Goal: Transaction & Acquisition: Book appointment/travel/reservation

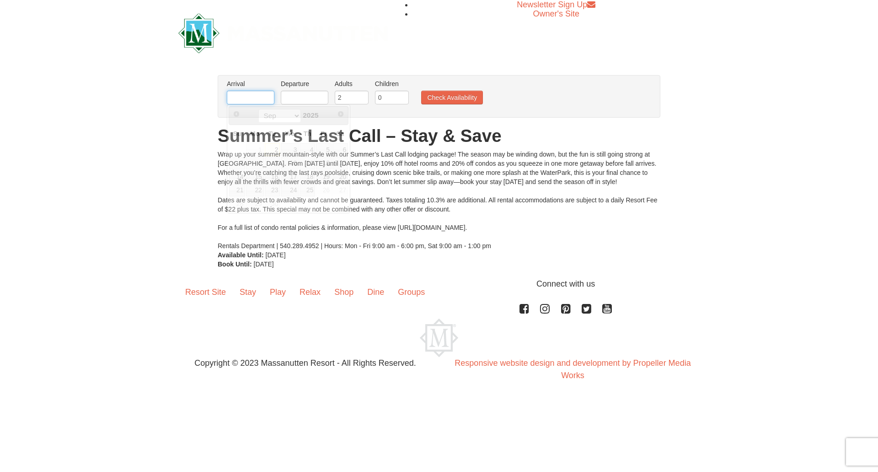
click at [263, 102] on input "text" at bounding box center [251, 98] width 48 height 14
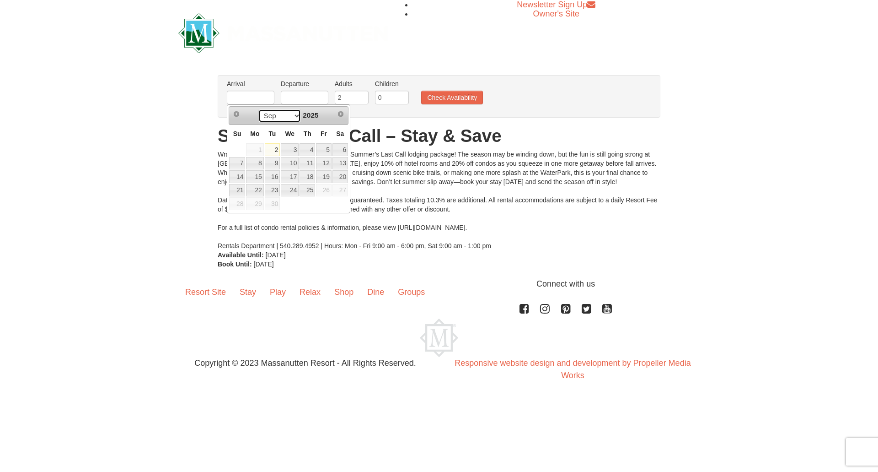
click at [292, 115] on select "Sep" at bounding box center [279, 116] width 43 height 14
click at [258, 109] on select "Sep" at bounding box center [279, 116] width 43 height 14
click at [309, 192] on link "25" at bounding box center [308, 190] width 16 height 13
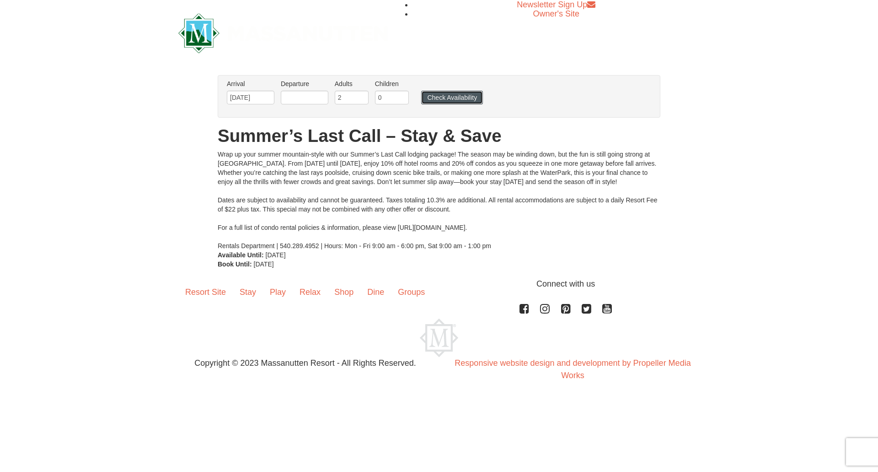
click at [454, 97] on button "Check Availability" at bounding box center [452, 98] width 62 height 14
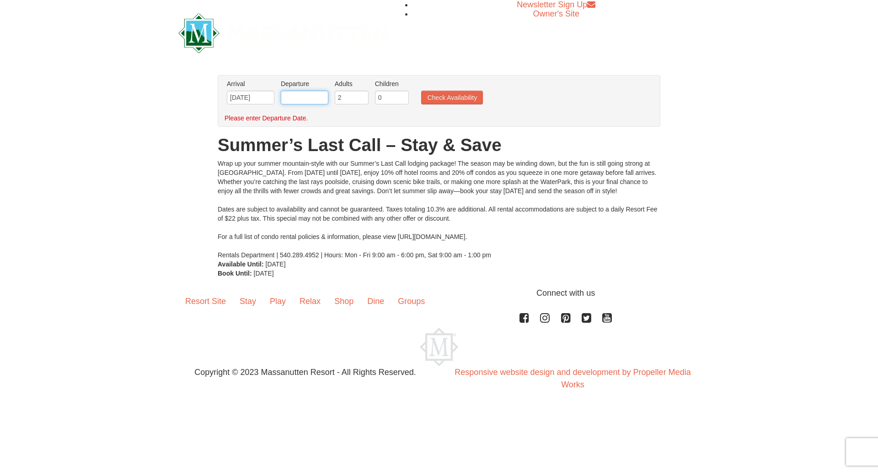
click at [295, 98] on input "text" at bounding box center [305, 98] width 48 height 14
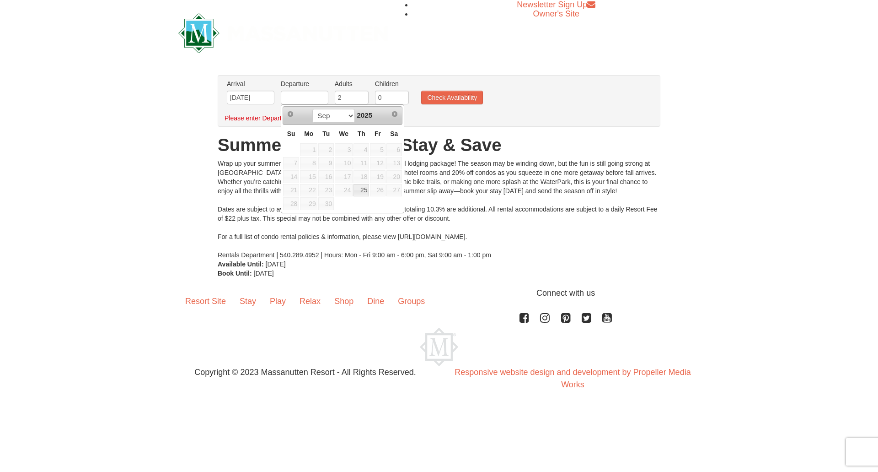
click at [295, 204] on span "28" at bounding box center [291, 203] width 16 height 13
click at [396, 113] on span "Next" at bounding box center [394, 113] width 7 height 7
click at [395, 113] on span "Next" at bounding box center [394, 113] width 7 height 7
click at [290, 111] on span "Prev" at bounding box center [290, 113] width 7 height 7
click at [394, 115] on span "Next" at bounding box center [394, 113] width 7 height 7
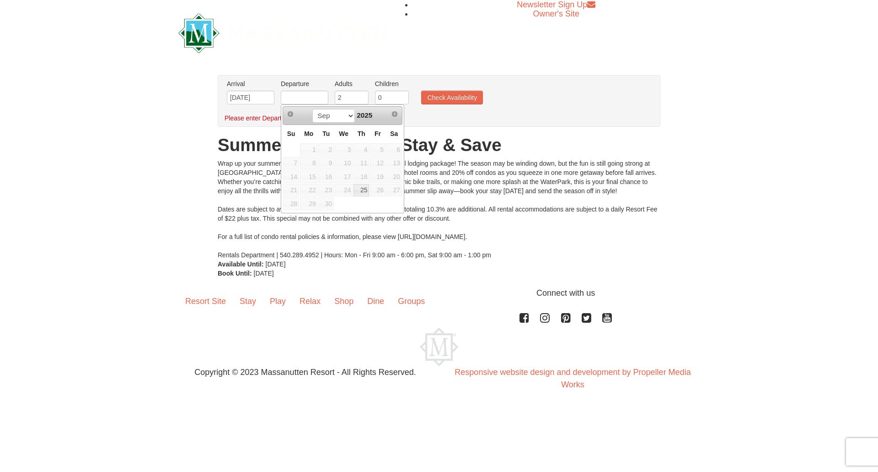
click at [747, 54] on div "Newsletter Sign Up Owner's Site" at bounding box center [439, 33] width 878 height 66
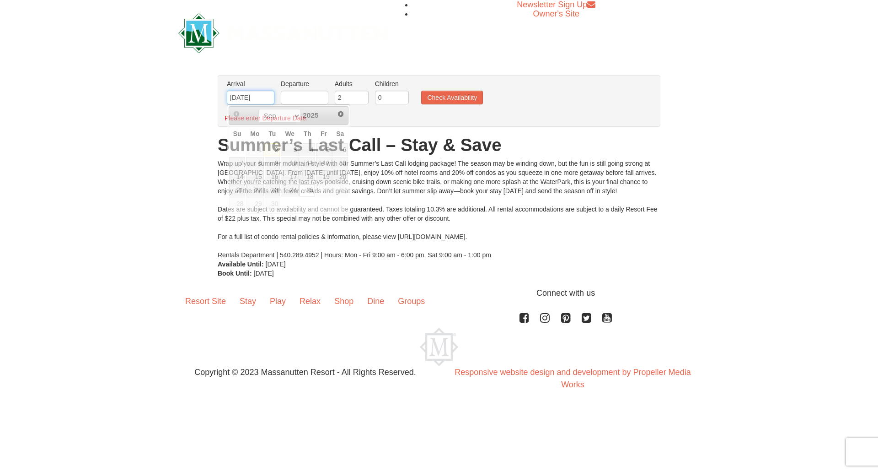
click at [266, 99] on input "09/25/2025" at bounding box center [251, 98] width 48 height 14
click at [325, 164] on link "12" at bounding box center [324, 163] width 16 height 13
type input "09/12/2025"
click at [311, 102] on input "text" at bounding box center [305, 98] width 48 height 14
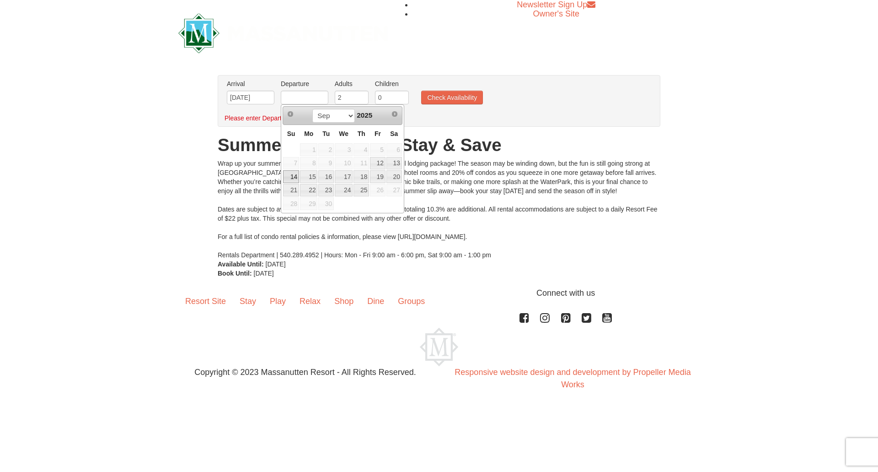
click at [294, 175] on link "14" at bounding box center [291, 176] width 16 height 13
type input "09/14/2025"
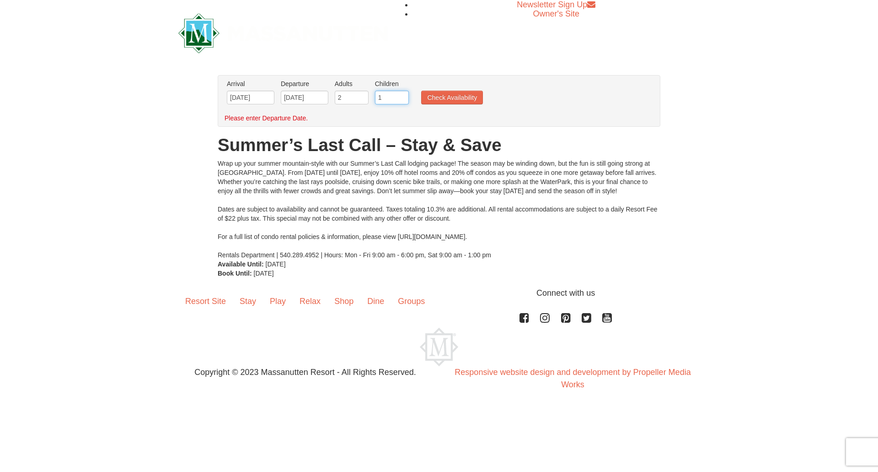
click at [402, 95] on input "1" at bounding box center [392, 98] width 34 height 14
click at [402, 95] on input "2" at bounding box center [392, 98] width 34 height 14
type input "3"
click at [402, 95] on input "3" at bounding box center [392, 98] width 34 height 14
click at [442, 97] on button "Check Availability" at bounding box center [452, 98] width 62 height 14
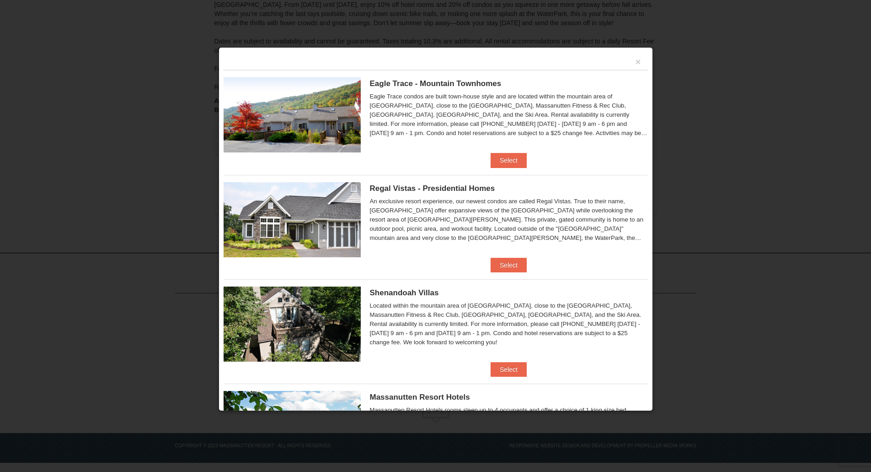
scroll to position [91, 0]
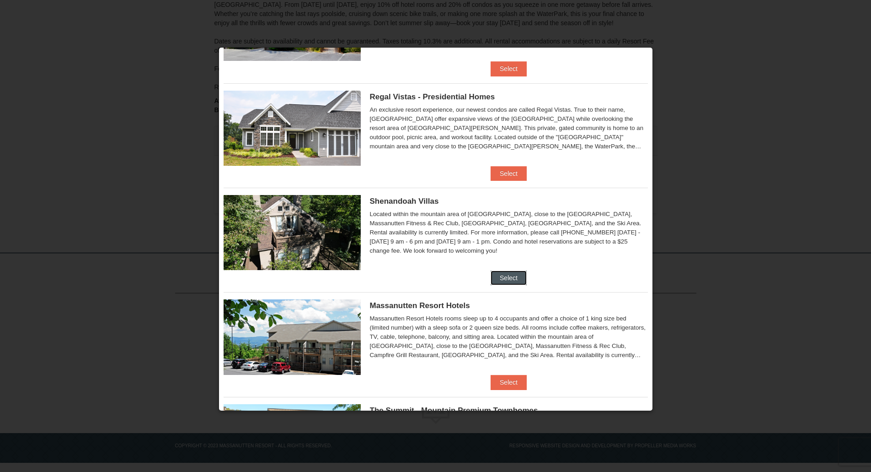
click at [512, 276] on button "Select" at bounding box center [509, 277] width 36 height 15
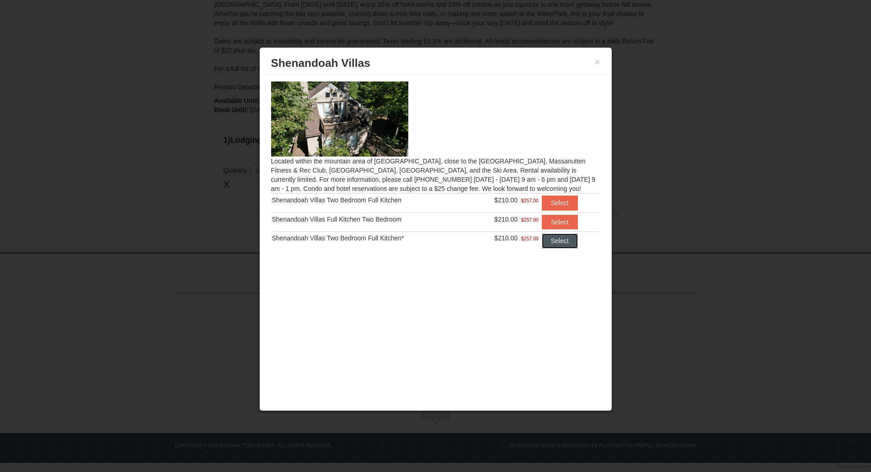
click at [555, 242] on button "Select" at bounding box center [560, 240] width 36 height 15
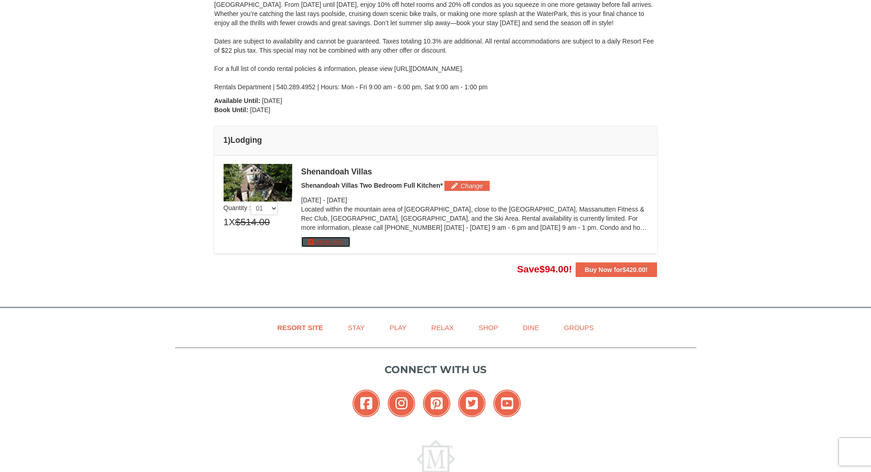
click at [341, 240] on button "More Info" at bounding box center [325, 241] width 49 height 10
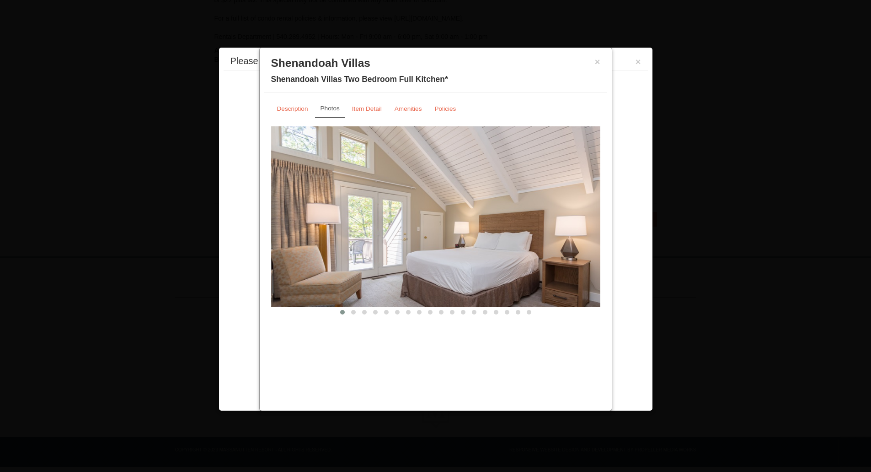
scroll to position [191, 0]
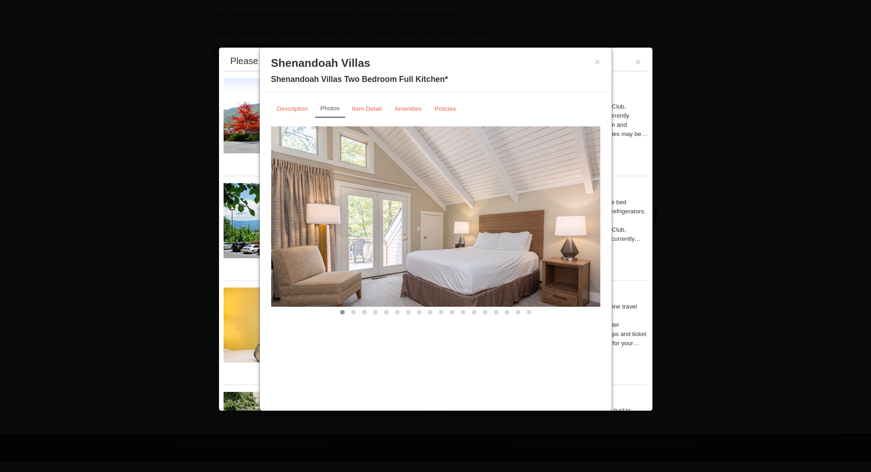
click at [520, 216] on img at bounding box center [435, 216] width 329 height 180
click at [354, 311] on span at bounding box center [353, 312] width 5 height 5
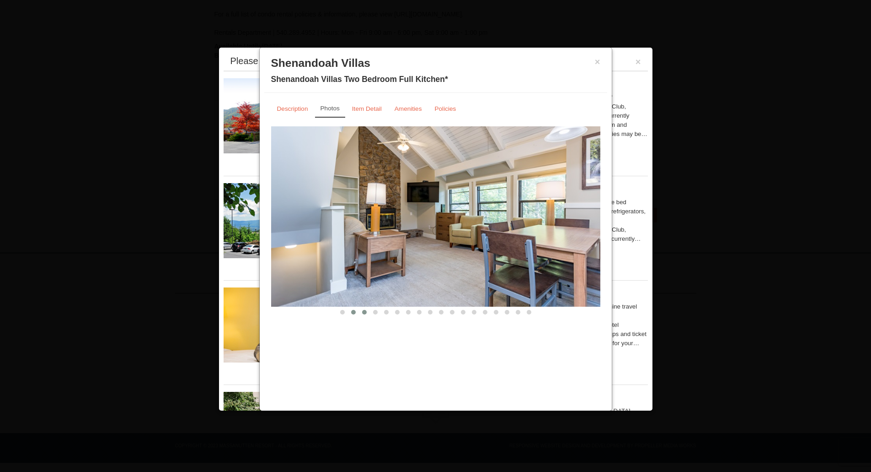
click at [365, 311] on span at bounding box center [364, 312] width 5 height 5
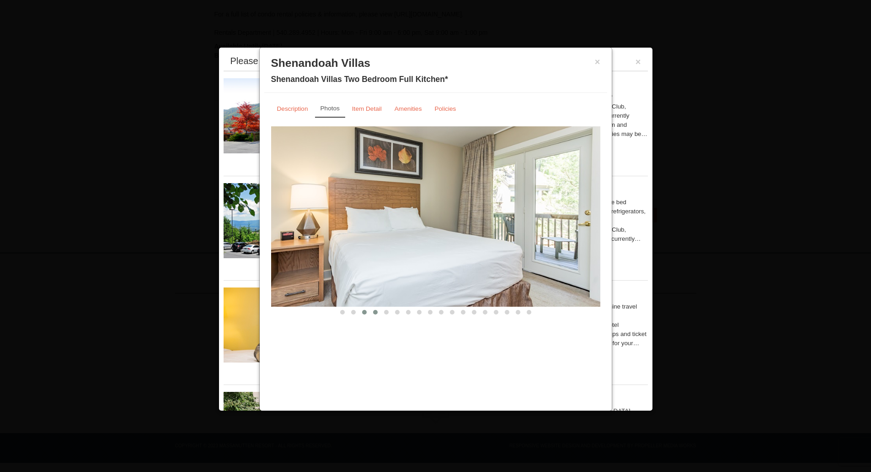
click at [376, 311] on span at bounding box center [375, 312] width 5 height 5
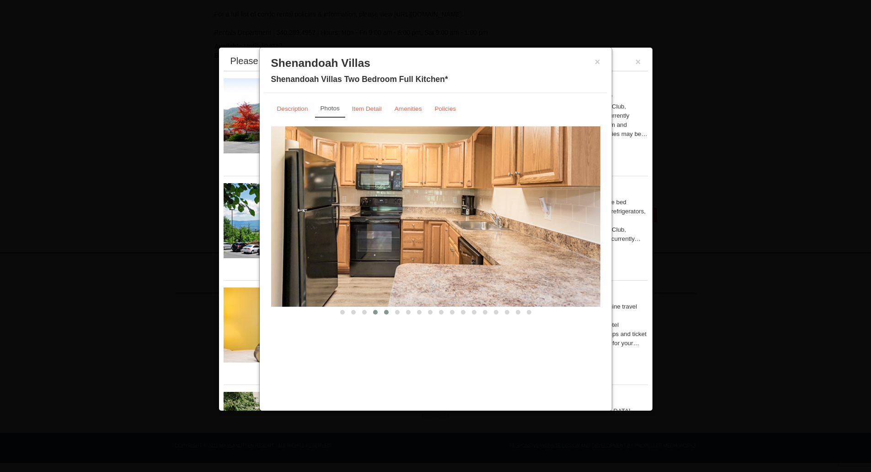
click at [385, 311] on span at bounding box center [386, 312] width 5 height 5
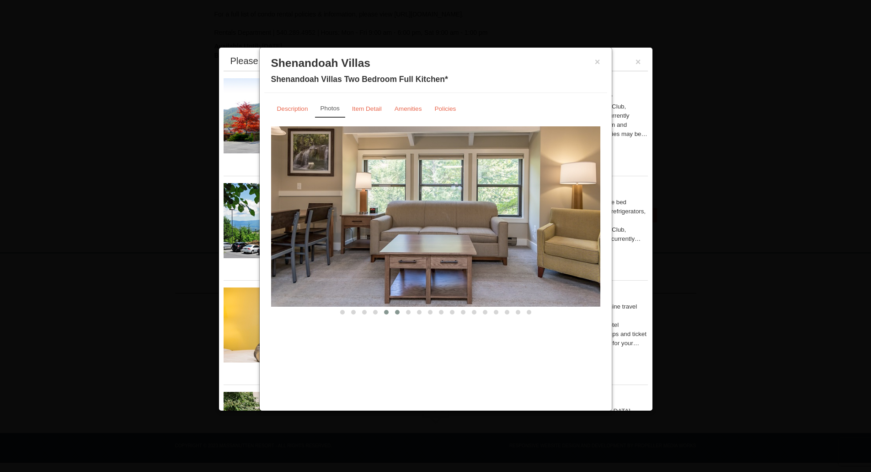
click at [396, 311] on span at bounding box center [397, 312] width 5 height 5
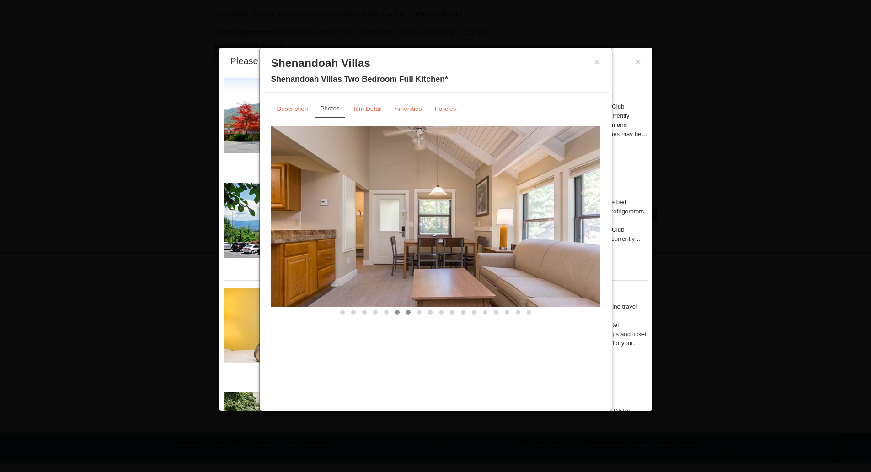
click at [407, 311] on span at bounding box center [408, 312] width 5 height 5
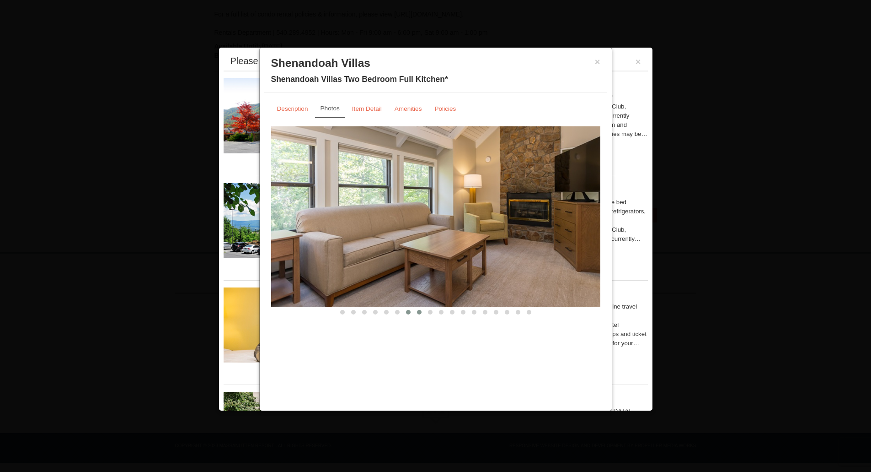
click at [418, 312] on span at bounding box center [419, 312] width 5 height 5
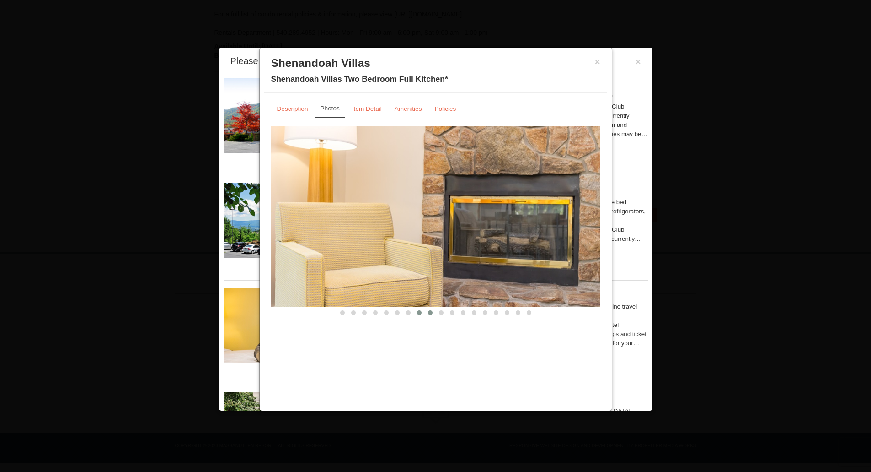
click at [427, 312] on button at bounding box center [430, 312] width 11 height 9
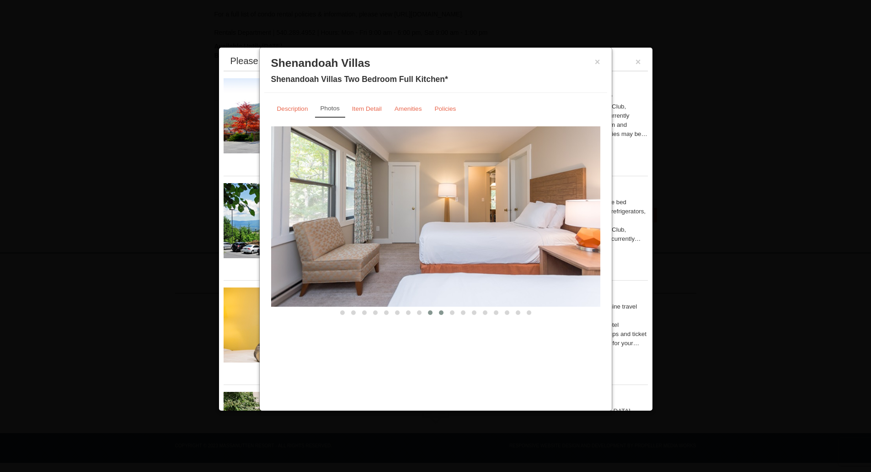
click at [440, 313] on span at bounding box center [441, 312] width 5 height 5
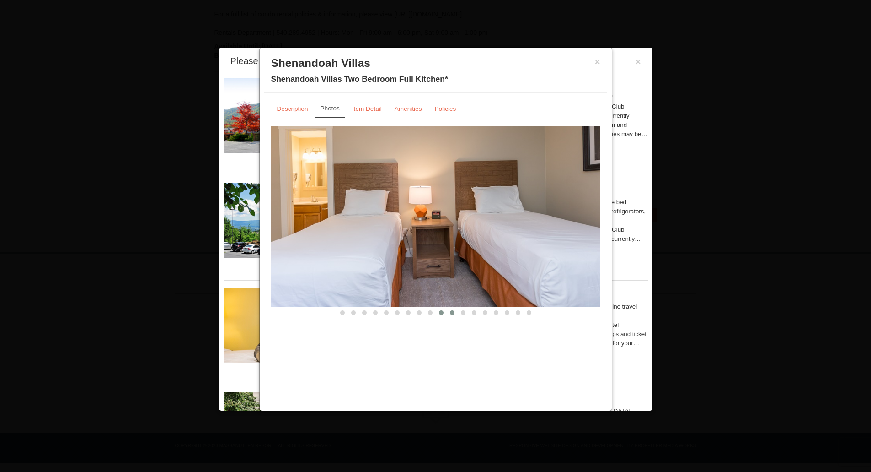
click at [449, 312] on button at bounding box center [452, 312] width 11 height 9
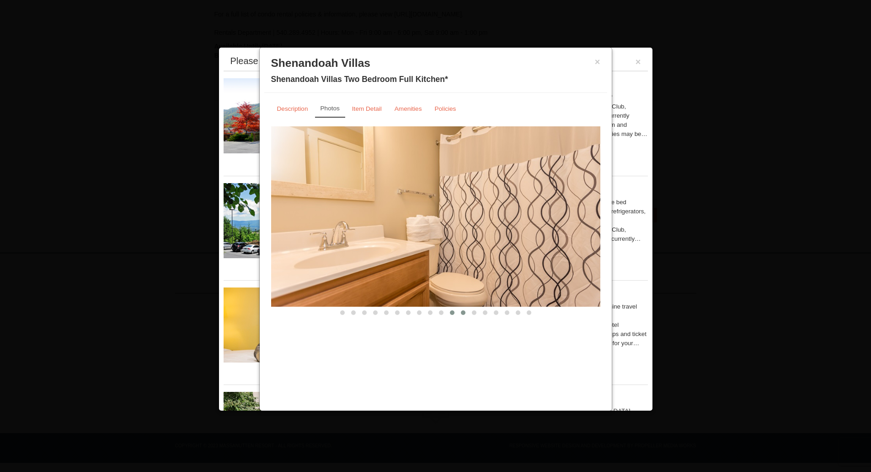
click at [462, 314] on span at bounding box center [463, 312] width 5 height 5
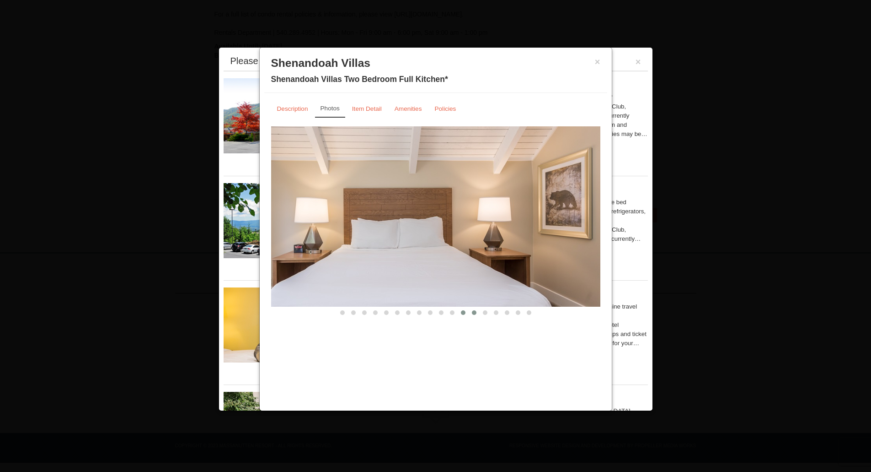
click at [474, 313] on span at bounding box center [474, 312] width 5 height 5
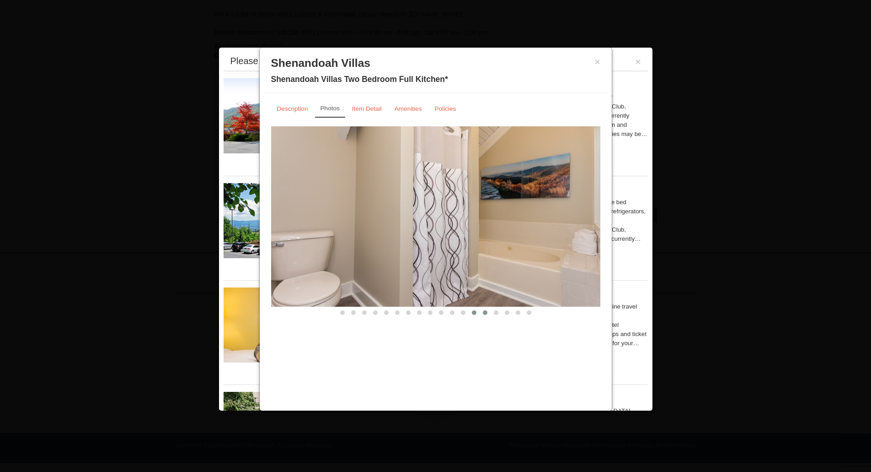
click at [483, 312] on span at bounding box center [485, 312] width 5 height 5
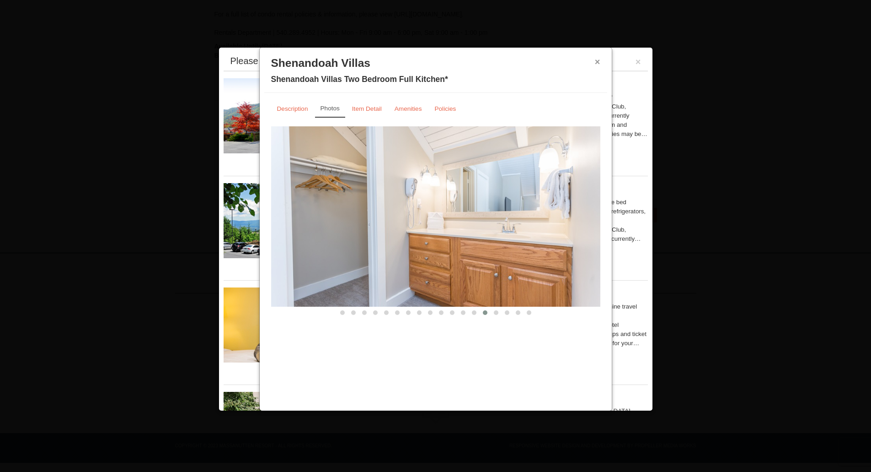
click at [597, 62] on button "×" at bounding box center [597, 61] width 5 height 9
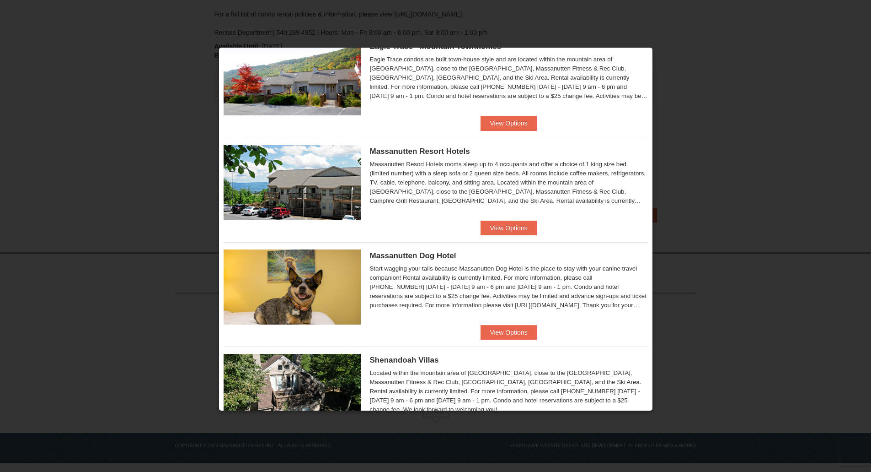
scroll to position [183, 0]
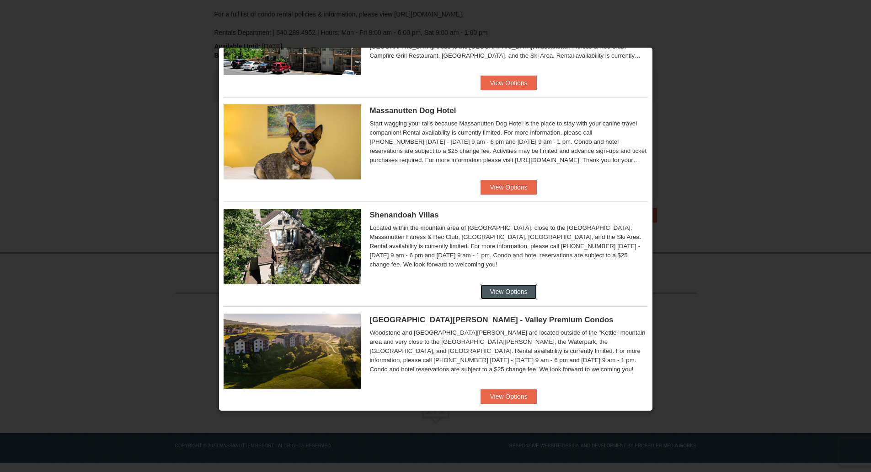
click at [498, 294] on button "View Options" at bounding box center [509, 291] width 56 height 15
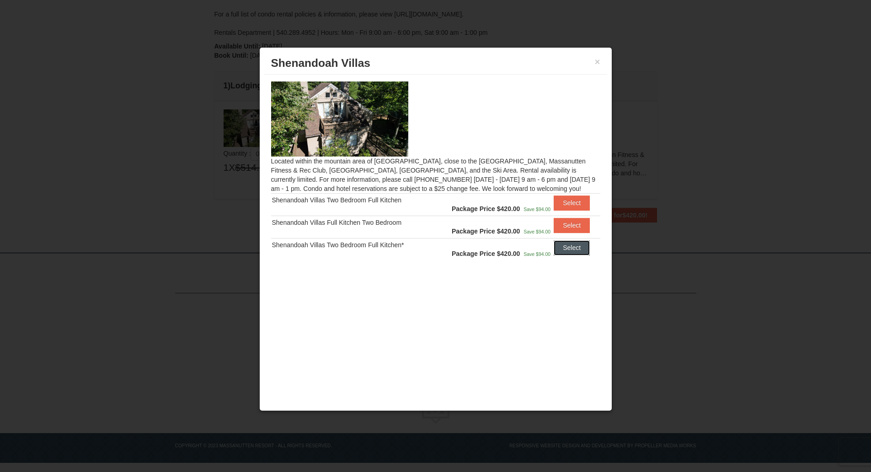
click at [567, 251] on button "Select" at bounding box center [572, 247] width 36 height 15
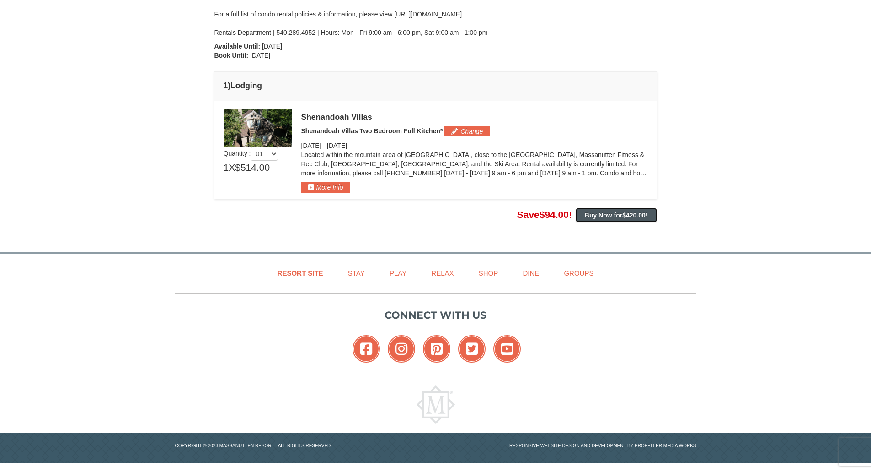
click at [625, 212] on span "$420.00" at bounding box center [633, 214] width 23 height 7
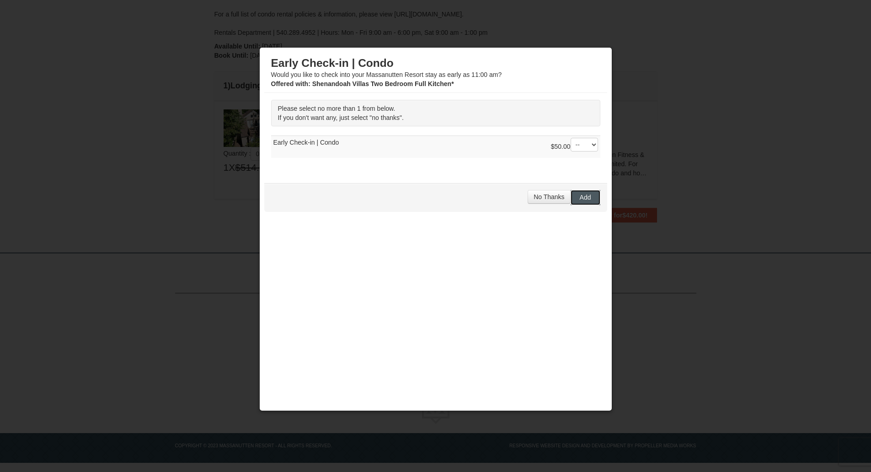
click at [587, 196] on span "Add" at bounding box center [585, 196] width 11 height 7
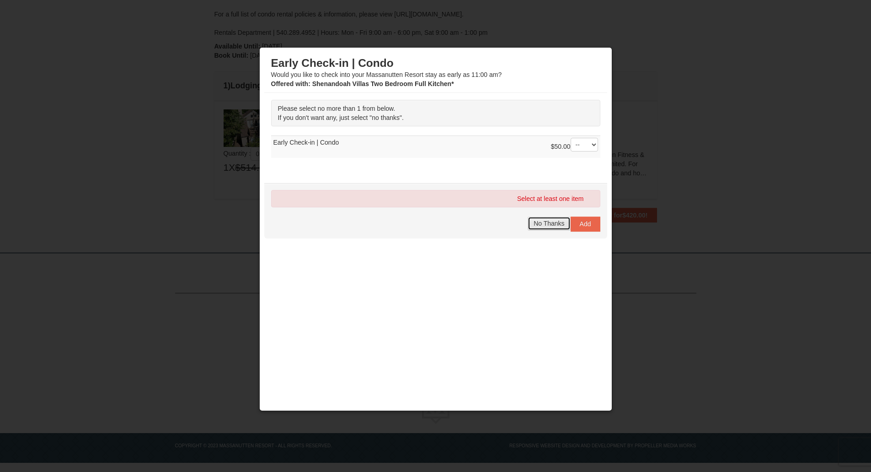
click at [554, 222] on span "No Thanks" at bounding box center [549, 223] width 31 height 7
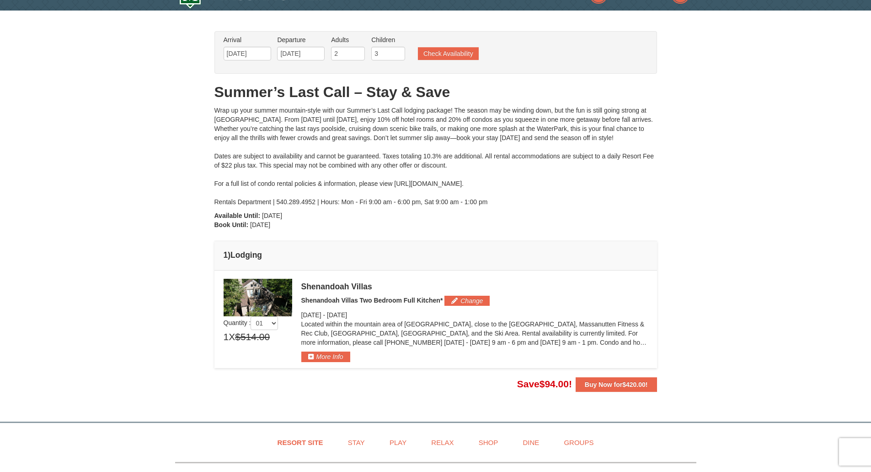
scroll to position [0, 0]
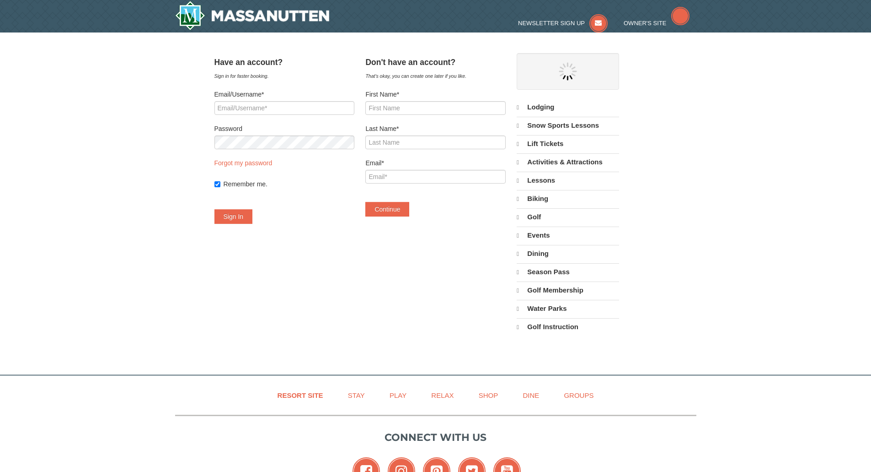
select select "9"
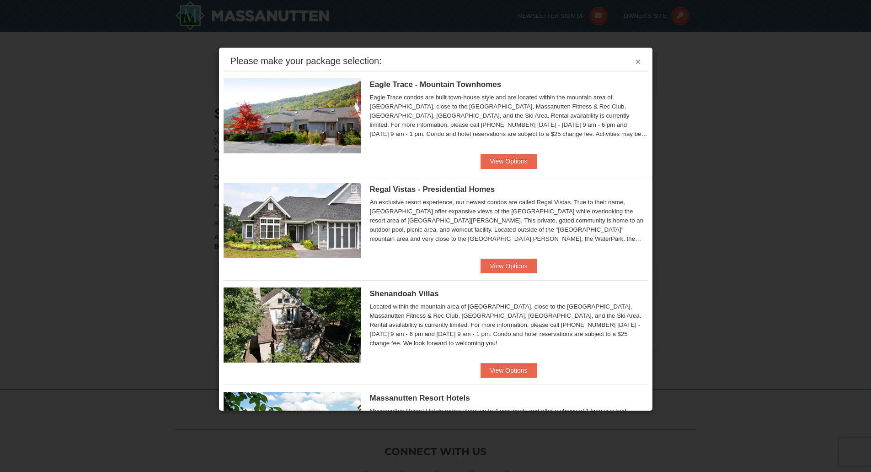
click at [636, 58] on button "×" at bounding box center [638, 61] width 5 height 9
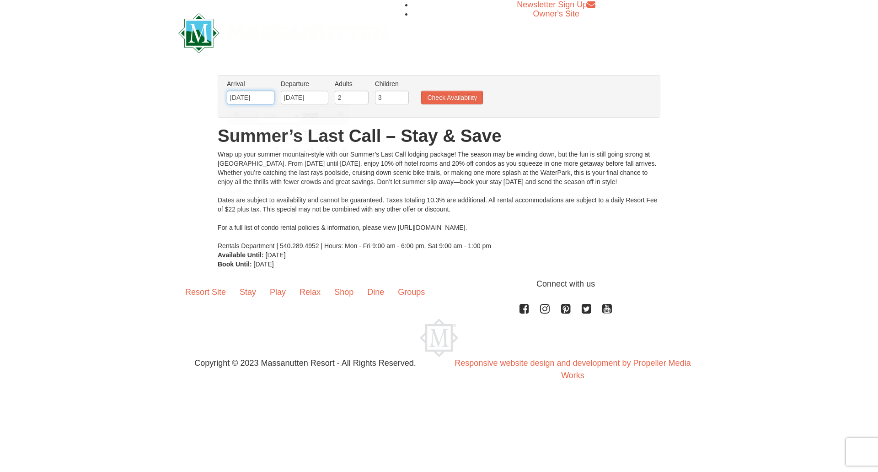
click at [261, 102] on input "[DATE]" at bounding box center [251, 98] width 48 height 14
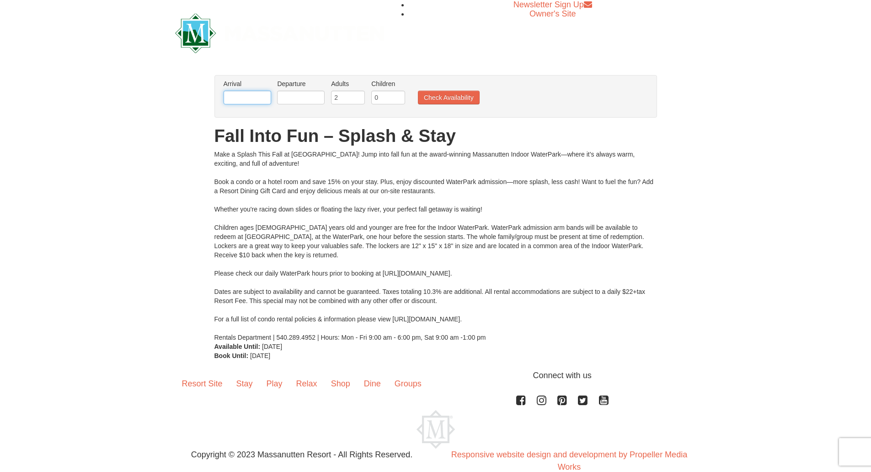
click at [248, 94] on input "text" at bounding box center [248, 98] width 48 height 14
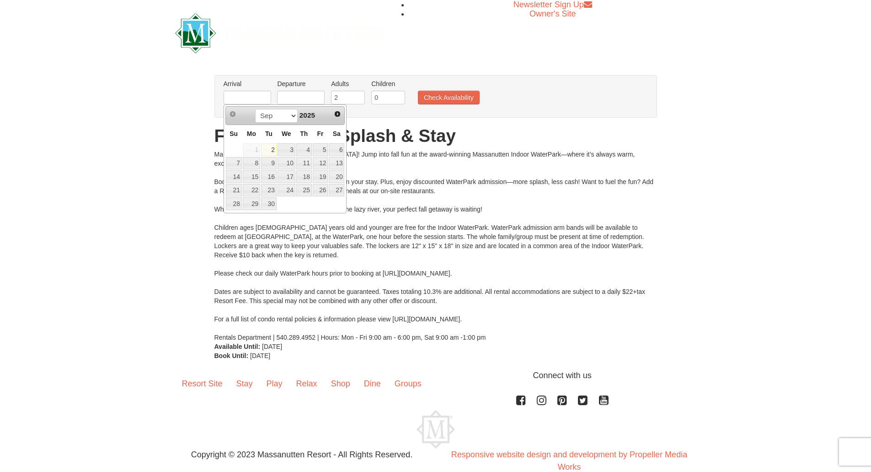
click at [201, 151] on div "× From: To: Adults: 2 Children: 0 Change Arrival Please format dates MM/DD/YYYY…" at bounding box center [435, 217] width 871 height 303
click at [261, 99] on input "text" at bounding box center [248, 98] width 48 height 14
click at [339, 115] on span "Next" at bounding box center [337, 113] width 7 height 7
click at [338, 114] on span "Next" at bounding box center [337, 113] width 7 height 7
click at [290, 204] on link "26" at bounding box center [287, 203] width 18 height 13
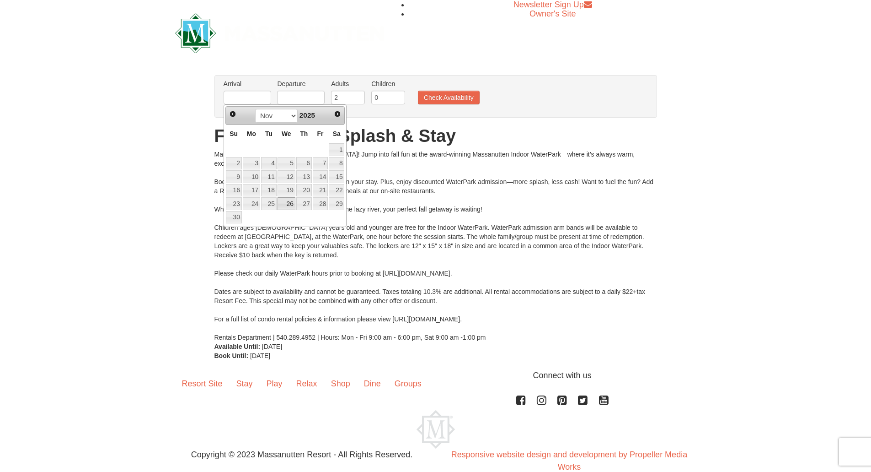
type input "[DATE]"
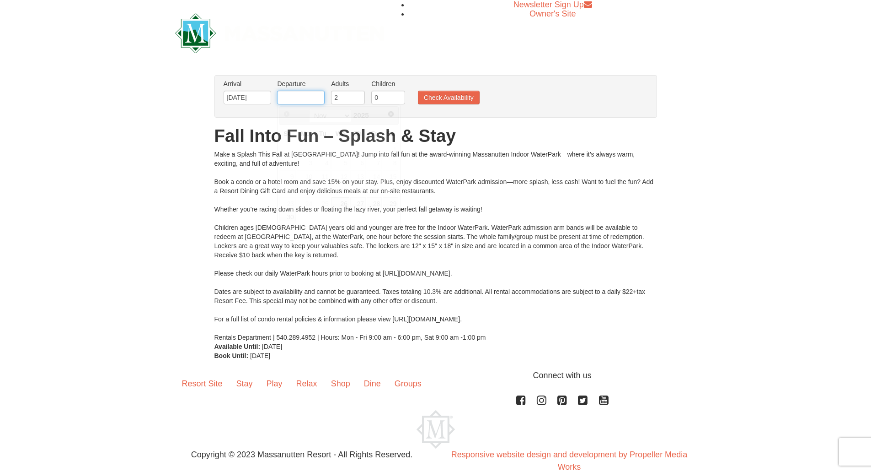
click at [303, 101] on input "text" at bounding box center [301, 98] width 48 height 14
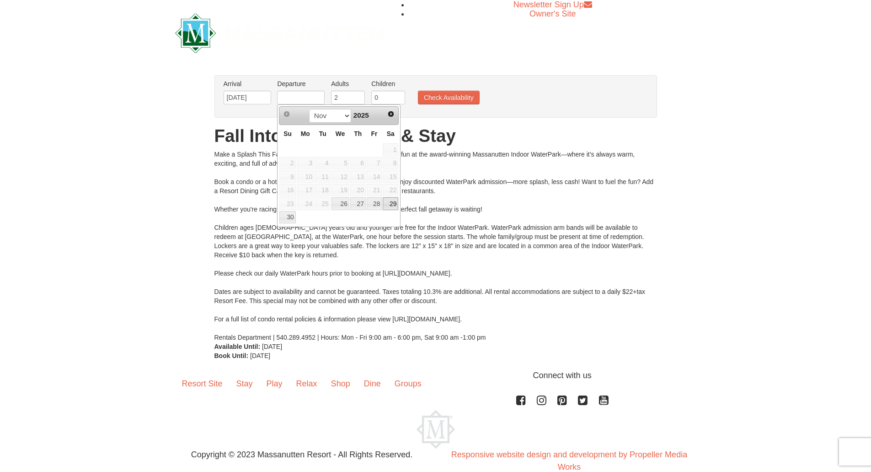
click at [391, 205] on link "29" at bounding box center [391, 203] width 16 height 13
type input "[DATE]"
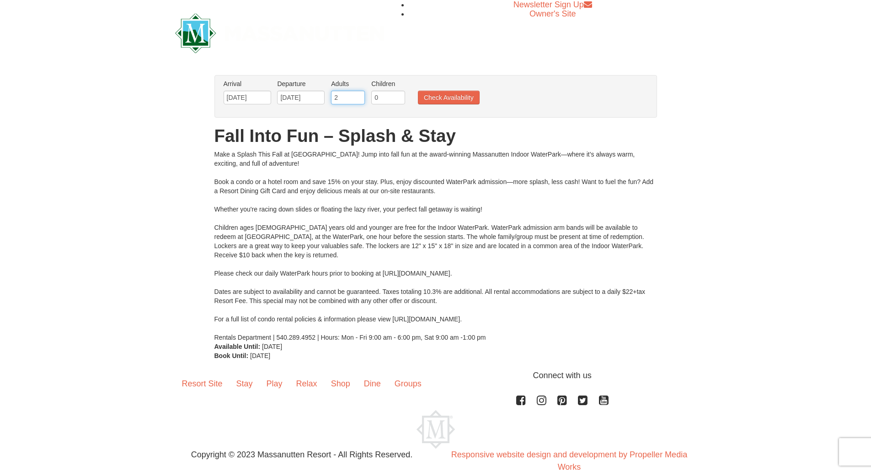
click at [349, 97] on input "2" at bounding box center [348, 98] width 34 height 14
click at [397, 96] on input "1" at bounding box center [388, 98] width 34 height 14
click at [397, 96] on input "2" at bounding box center [388, 98] width 34 height 14
type input "3"
click at [397, 96] on input "3" at bounding box center [388, 98] width 34 height 14
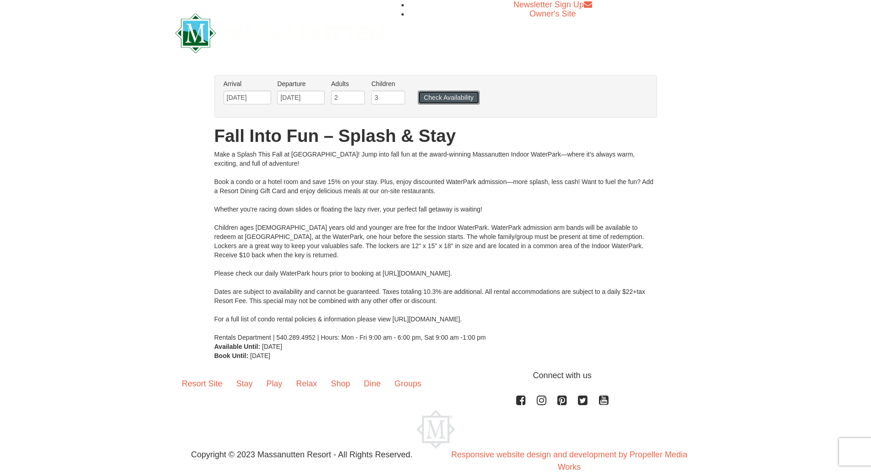
click at [451, 94] on button "Check Availability" at bounding box center [449, 98] width 62 height 14
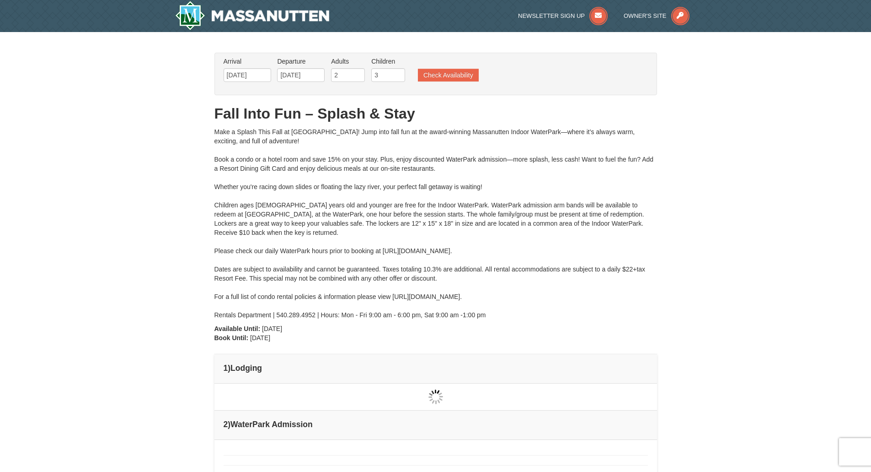
type input "[DATE]"
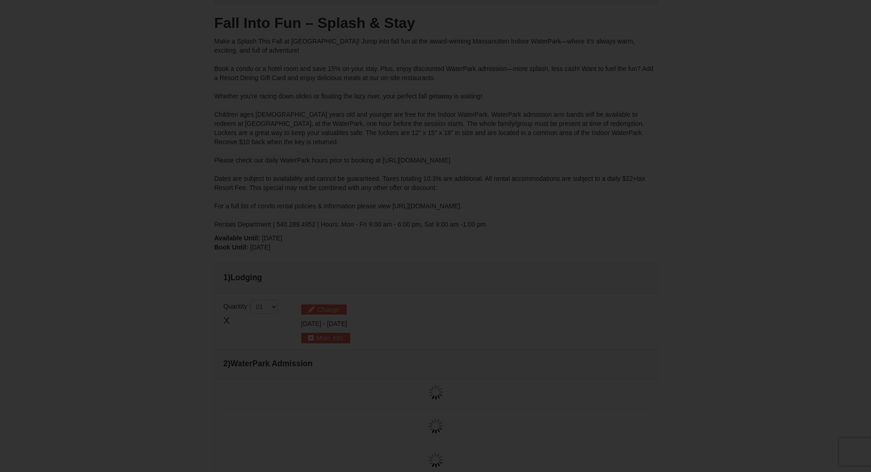
type input "[DATE]"
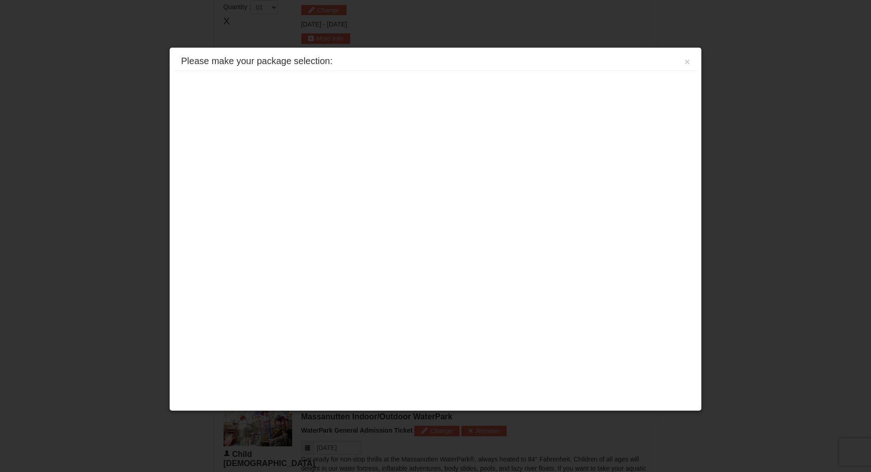
scroll to position [392, 0]
click at [687, 61] on button "×" at bounding box center [687, 61] width 5 height 9
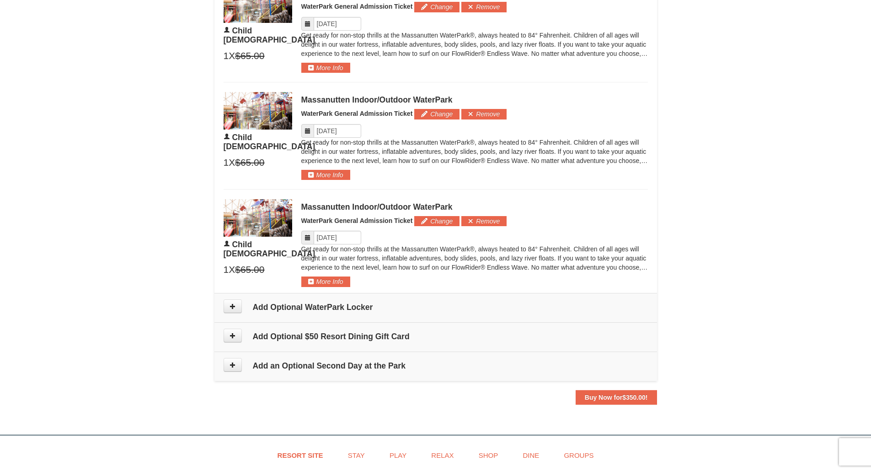
scroll to position [712, 0]
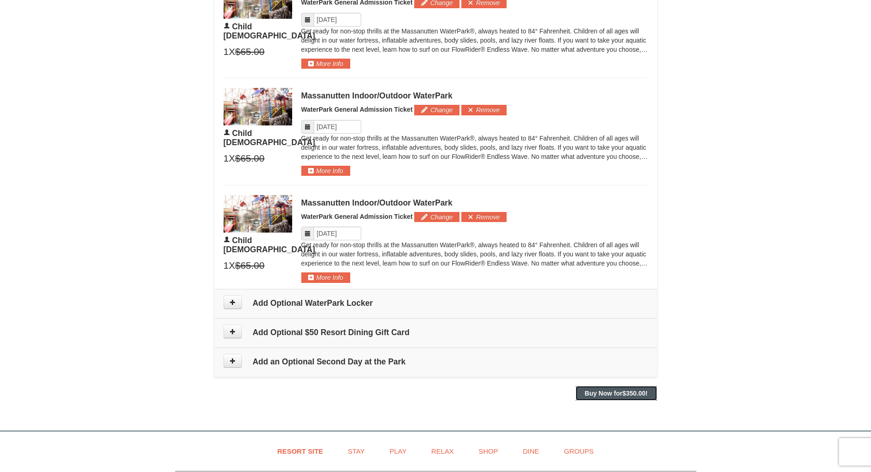
click at [630, 392] on span "$350.00" at bounding box center [633, 392] width 23 height 7
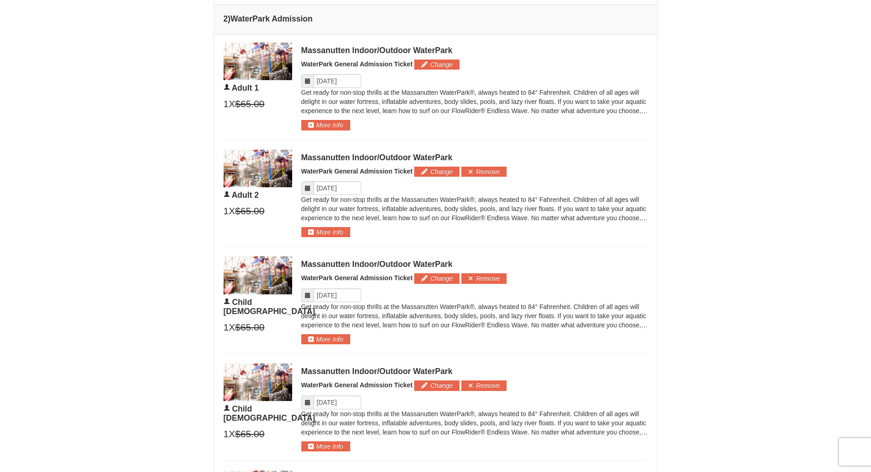
scroll to position [300, 0]
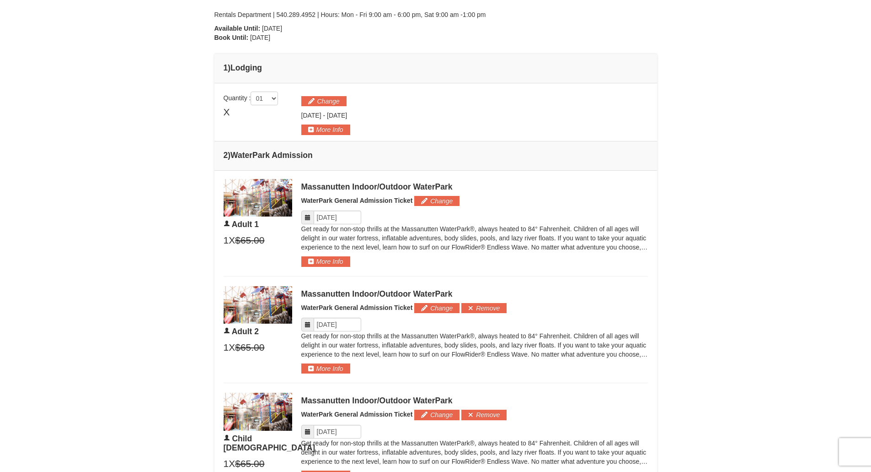
click at [308, 219] on icon at bounding box center [308, 217] width 6 height 6
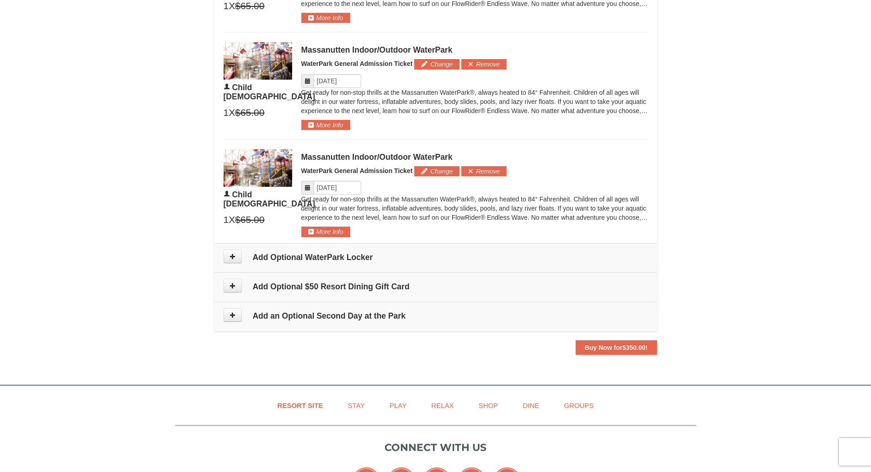
scroll to position [890, 0]
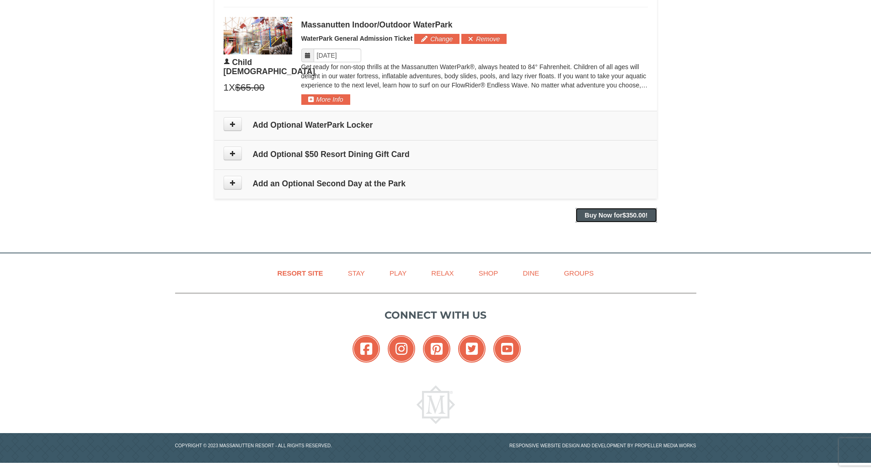
click at [607, 218] on strong "Buy Now for $350.00 !" at bounding box center [616, 214] width 63 height 7
click at [585, 215] on strong "Buy Now for $350.00 !" at bounding box center [616, 214] width 63 height 7
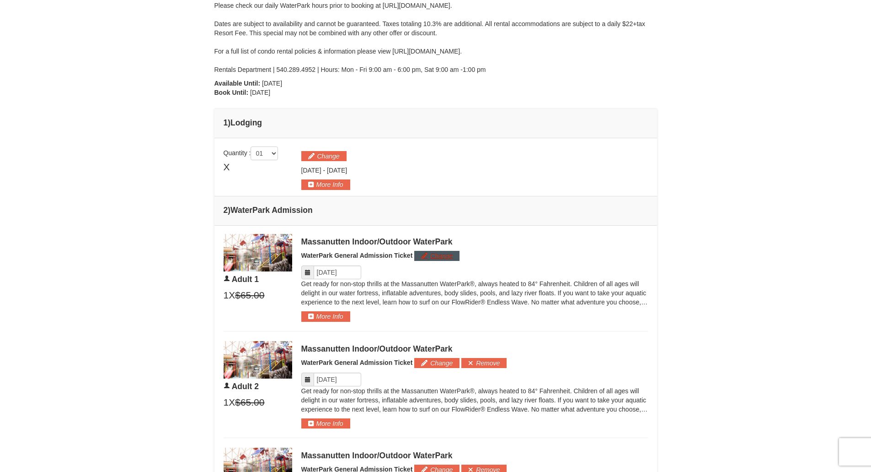
scroll to position [112, 0]
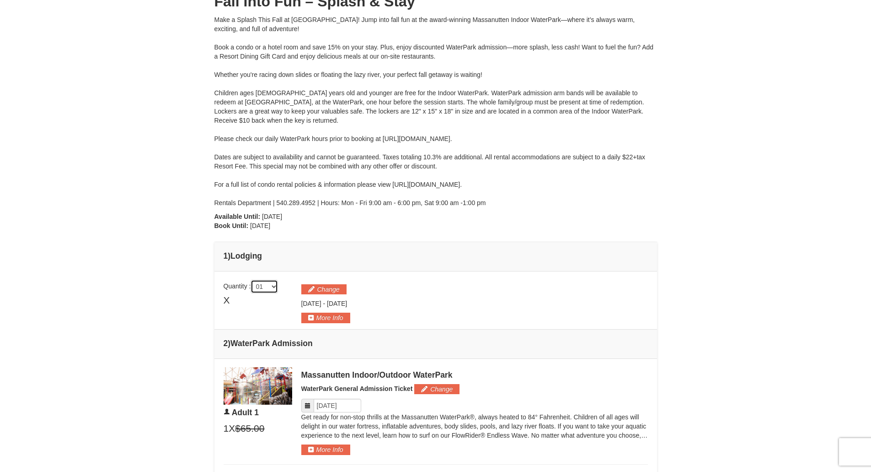
click at [276, 285] on select "01 02 03 04 05" at bounding box center [264, 286] width 27 height 14
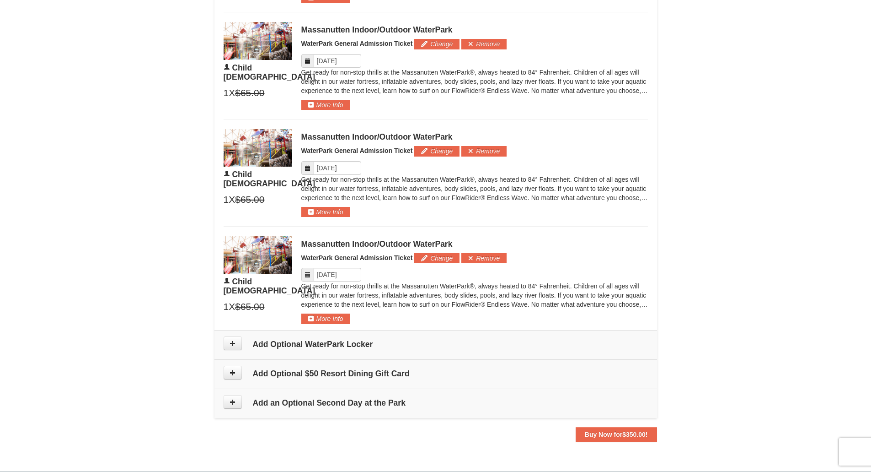
scroll to position [798, 0]
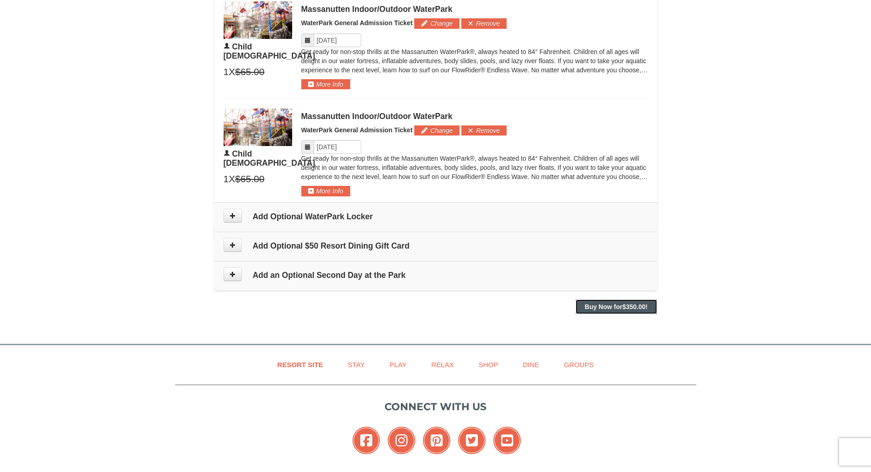
click at [612, 310] on strong "Buy Now for $350.00 !" at bounding box center [616, 306] width 63 height 7
click at [610, 303] on strong "Buy Now for $350.00 !" at bounding box center [616, 306] width 63 height 7
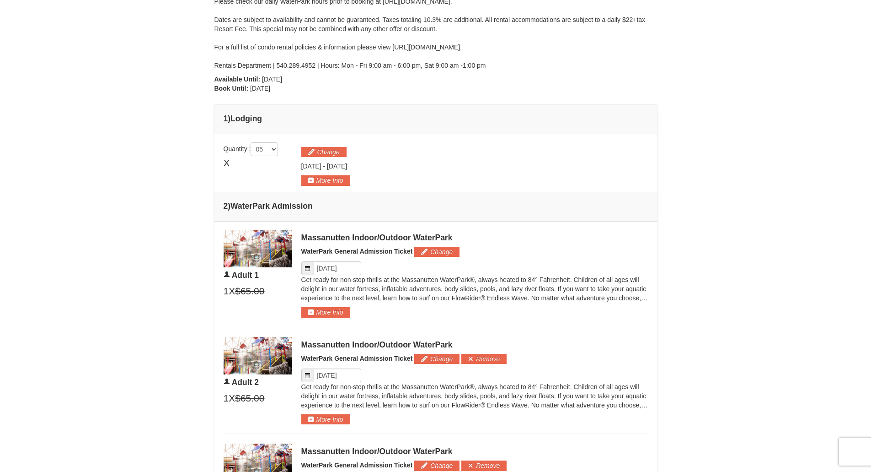
scroll to position [66, 0]
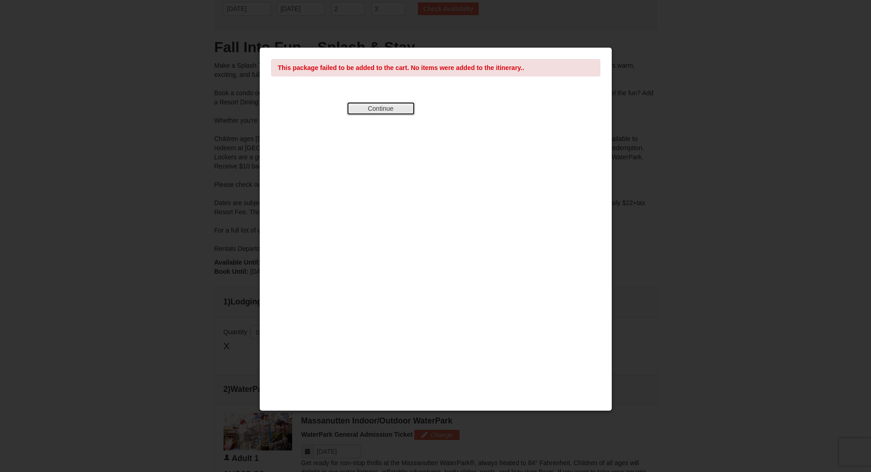
click at [384, 110] on button "Continue" at bounding box center [381, 109] width 69 height 14
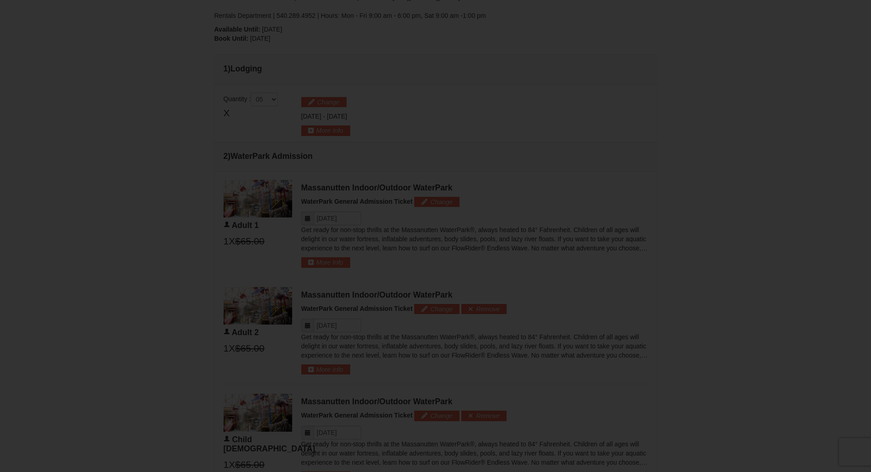
scroll to position [412, 0]
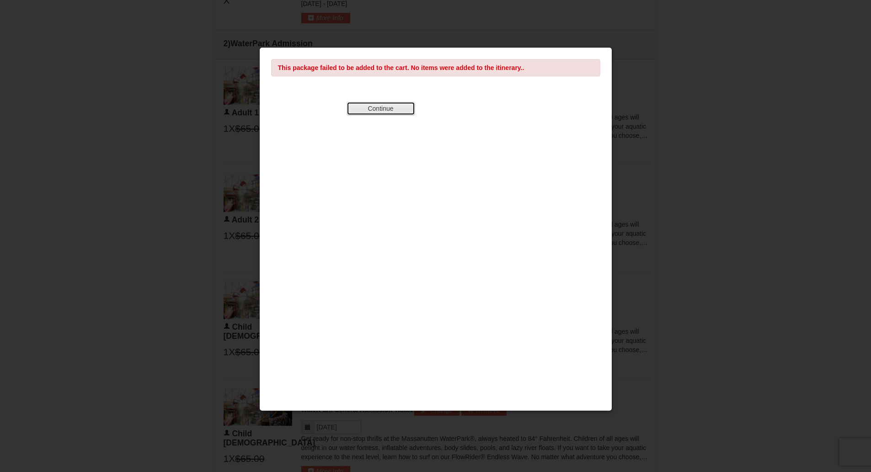
click at [392, 111] on button "Continue" at bounding box center [381, 109] width 69 height 14
click at [388, 106] on button "Continue" at bounding box center [381, 109] width 69 height 14
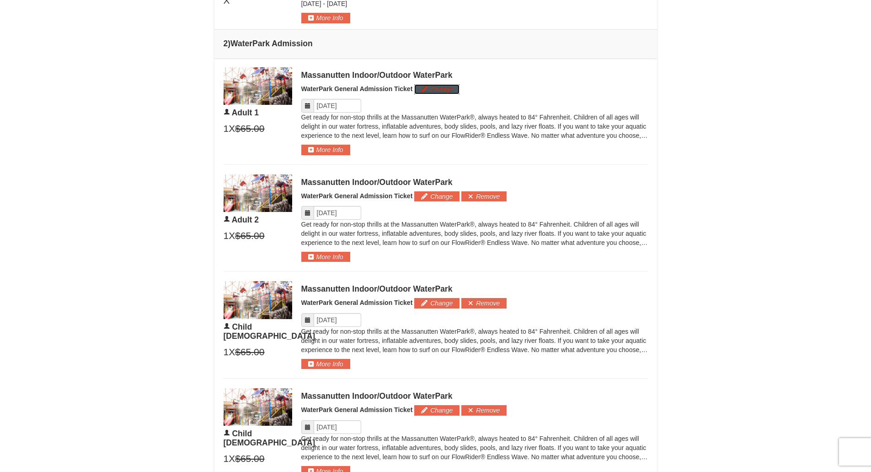
click at [437, 86] on button "Change" at bounding box center [436, 89] width 45 height 10
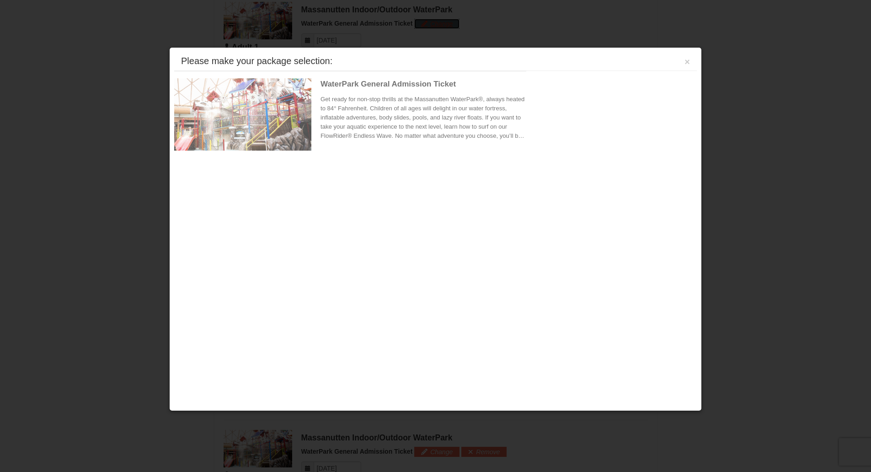
scroll to position [479, 0]
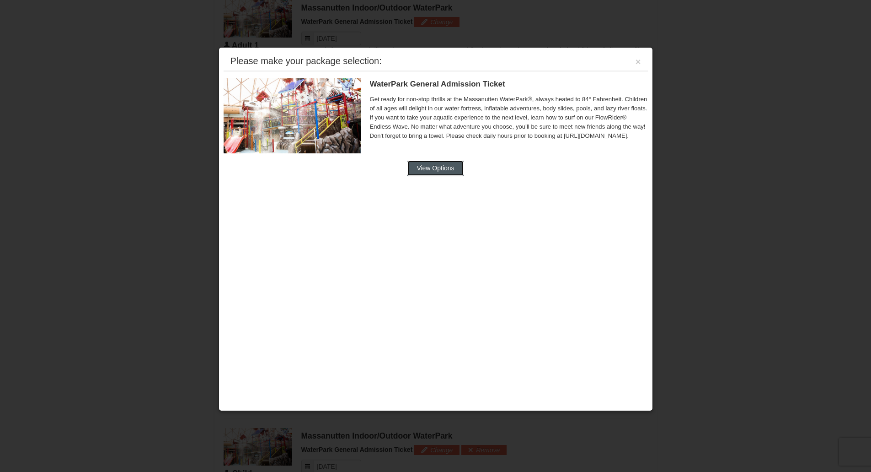
click at [456, 166] on button "View Options" at bounding box center [436, 168] width 56 height 15
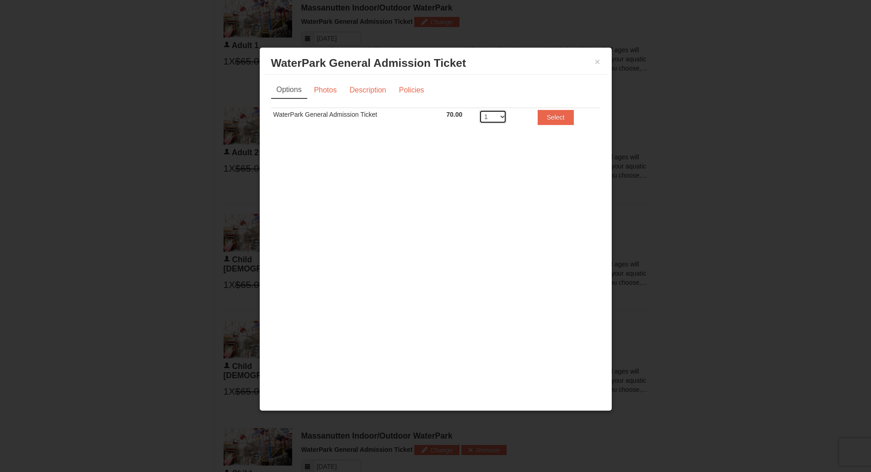
click at [501, 118] on select "1 2 3 4 5 6 7 8" at bounding box center [492, 117] width 27 height 14
select select "5"
click at [479, 110] on select "1 2 3 4 5 6 7 8" at bounding box center [492, 117] width 27 height 14
click at [552, 115] on button "Select" at bounding box center [556, 117] width 36 height 15
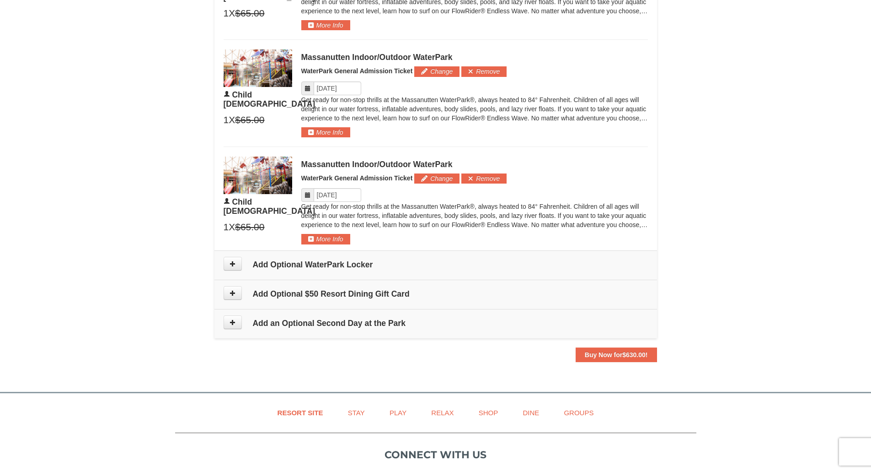
scroll to position [799, 0]
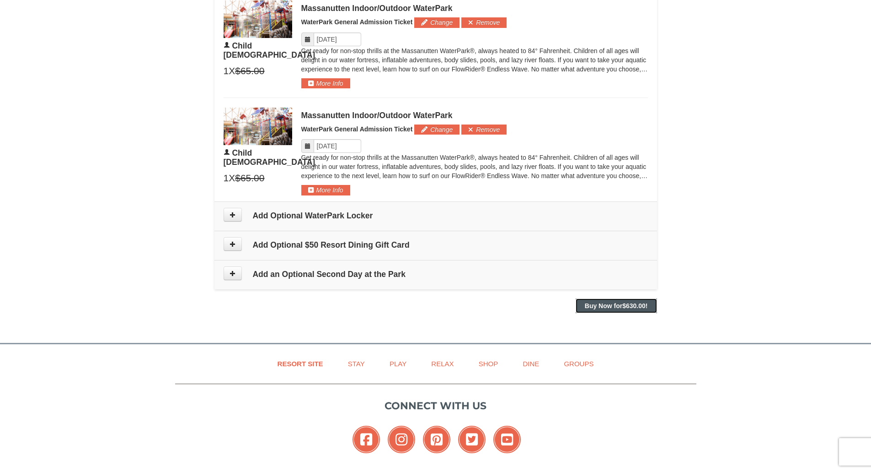
click at [609, 305] on strong "Buy Now for $630.00 !" at bounding box center [616, 305] width 63 height 7
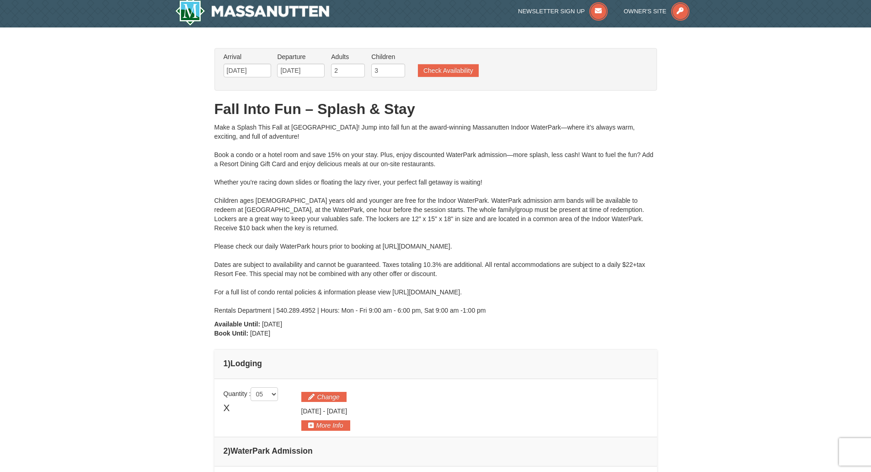
scroll to position [0, 0]
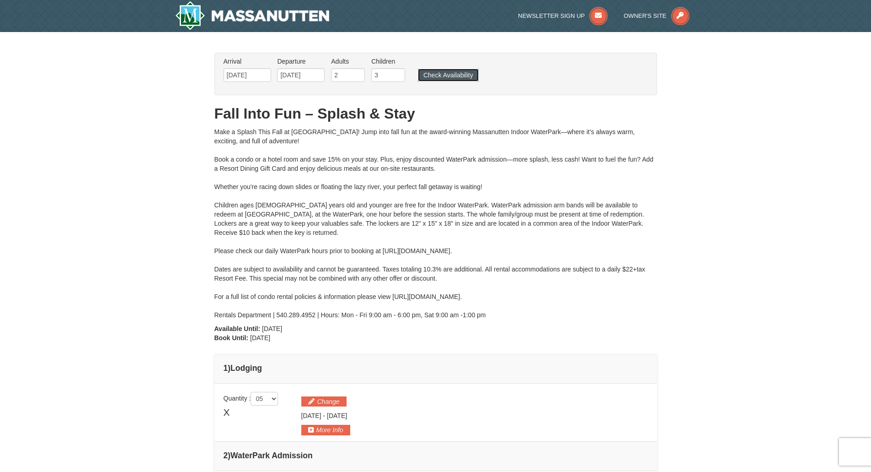
click at [458, 75] on button "Check Availability" at bounding box center [448, 75] width 61 height 13
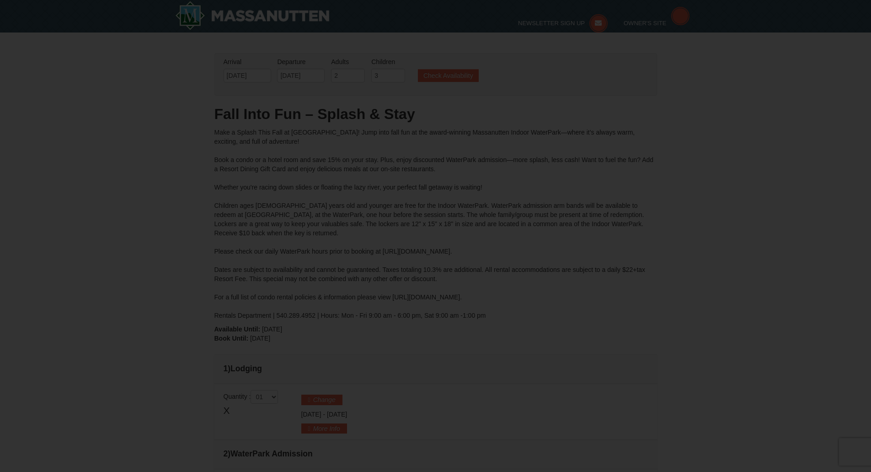
type input "[DATE]"
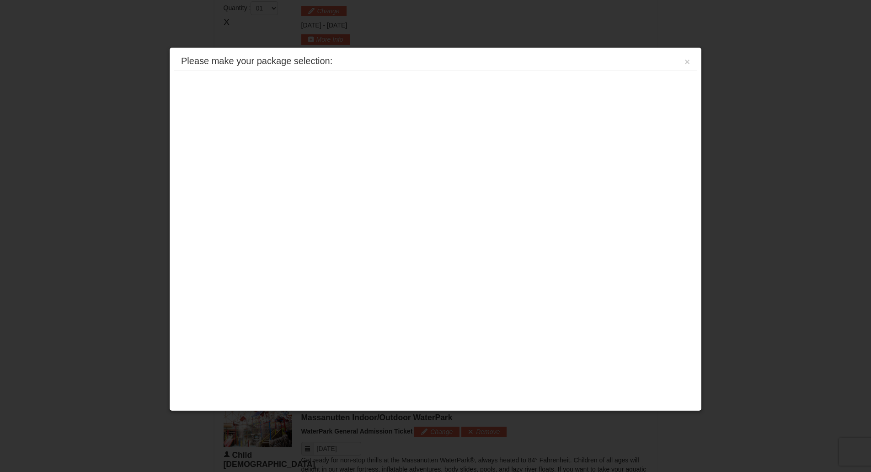
scroll to position [391, 0]
click at [687, 60] on button "×" at bounding box center [687, 61] width 5 height 9
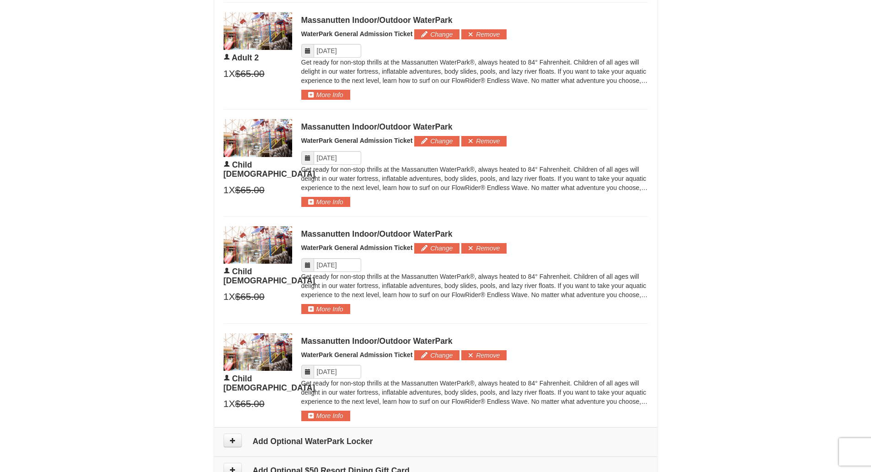
scroll to position [802, 0]
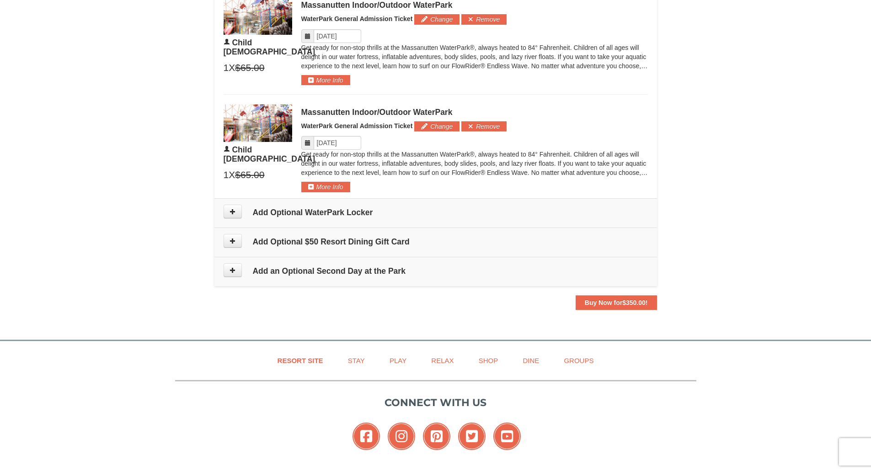
click at [306, 145] on icon at bounding box center [308, 142] width 6 height 6
click at [306, 143] on icon at bounding box center [308, 142] width 6 height 6
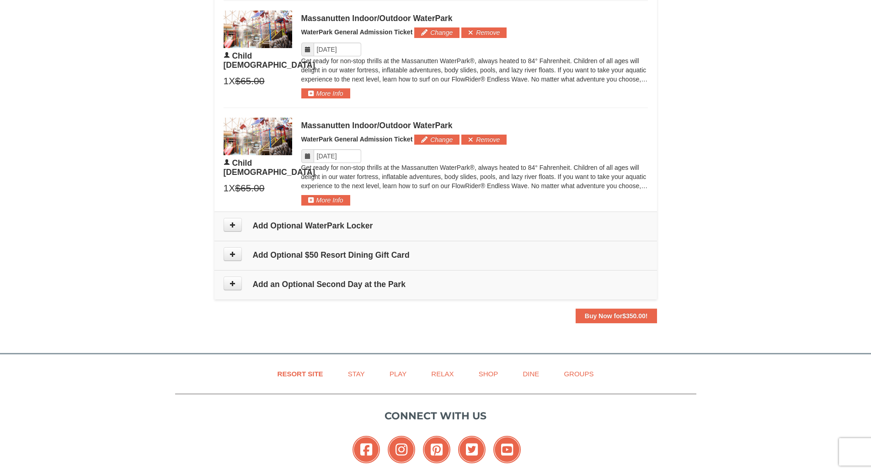
scroll to position [890, 0]
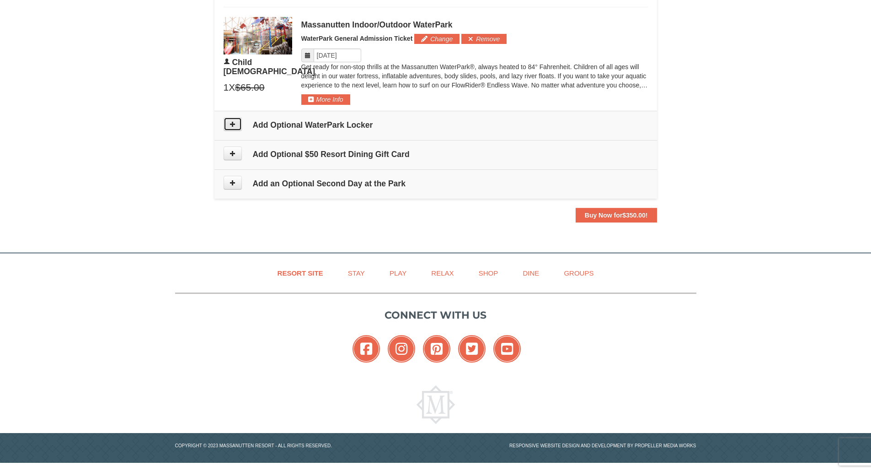
click at [231, 125] on icon at bounding box center [233, 124] width 6 height 6
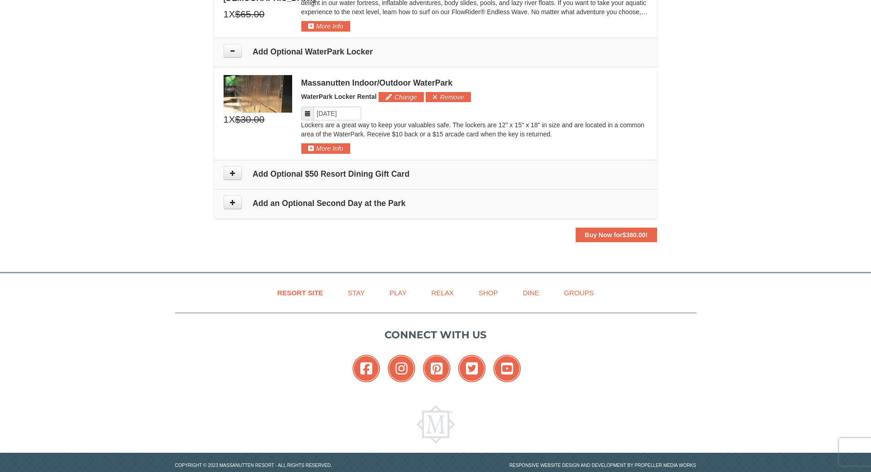
scroll to position [983, 0]
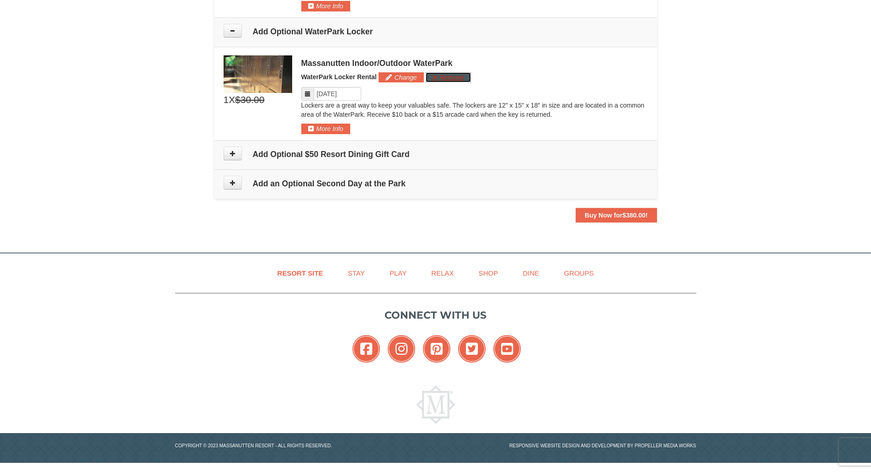
click at [444, 77] on button "Remove" at bounding box center [448, 77] width 45 height 10
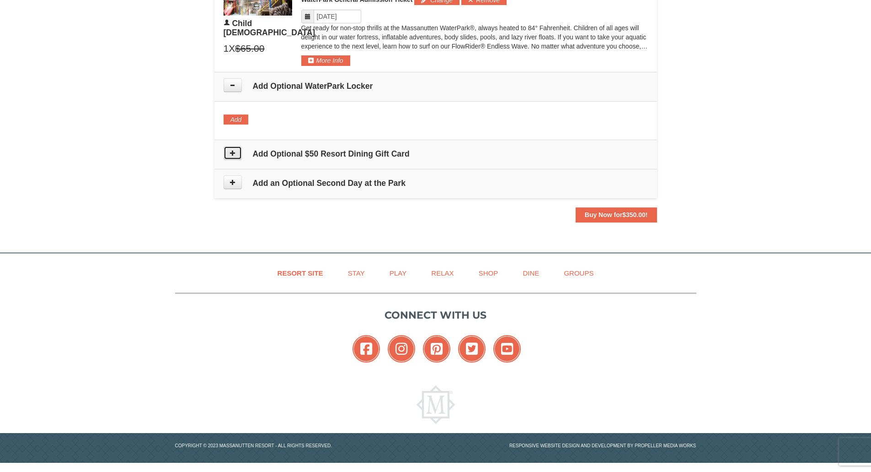
click at [236, 153] on button at bounding box center [233, 153] width 18 height 14
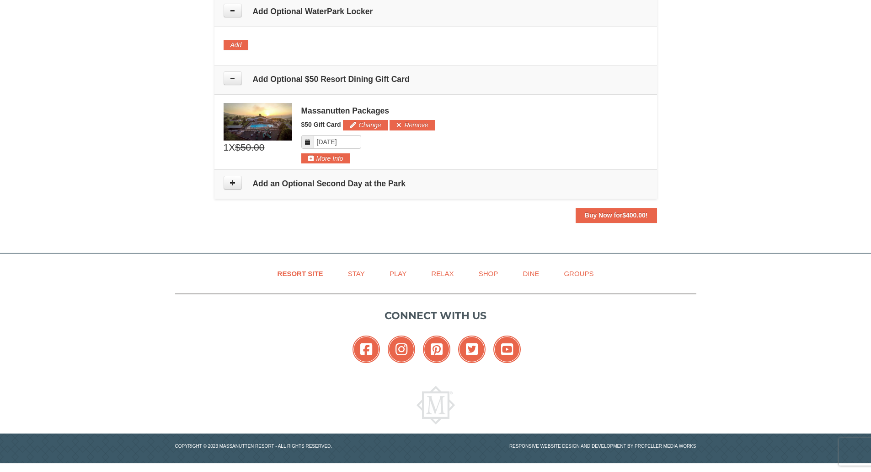
scroll to position [1003, 0]
click at [234, 184] on icon at bounding box center [233, 182] width 6 height 6
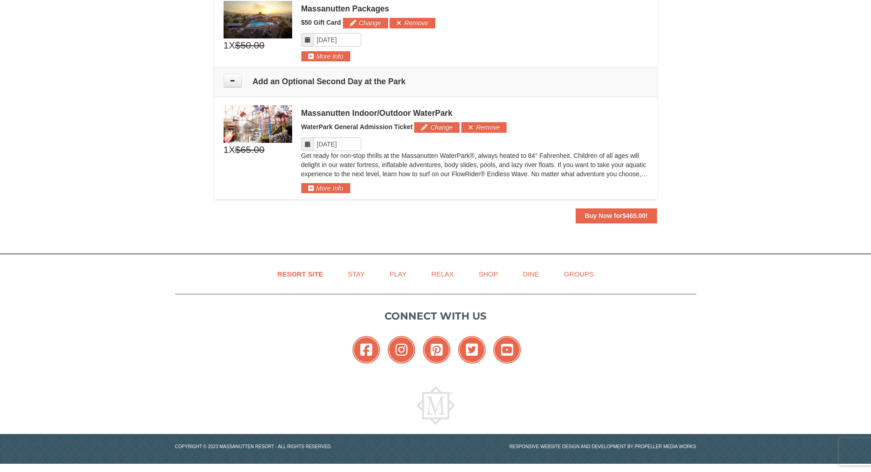
scroll to position [1106, 0]
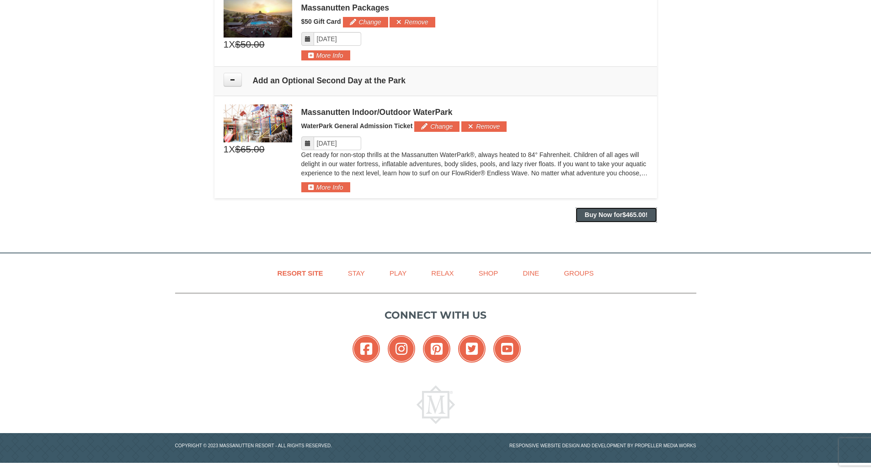
click at [628, 213] on span "$465.00" at bounding box center [633, 214] width 23 height 7
click at [491, 126] on button "Remove" at bounding box center [483, 126] width 45 height 10
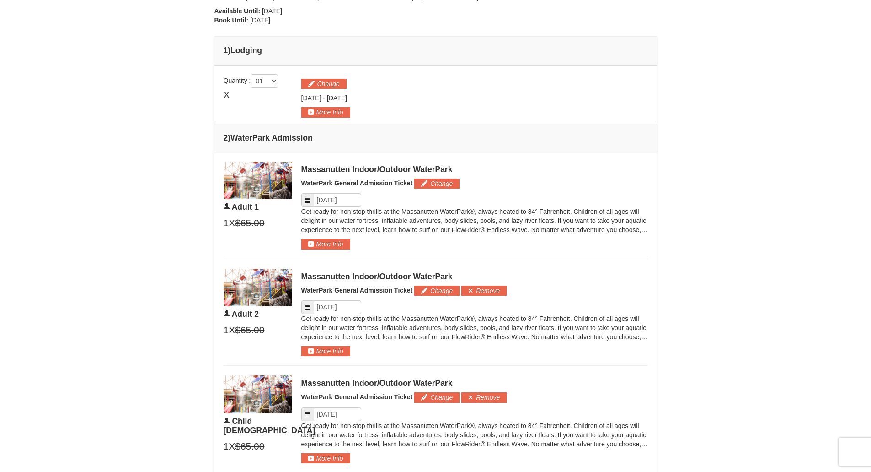
scroll to position [81, 0]
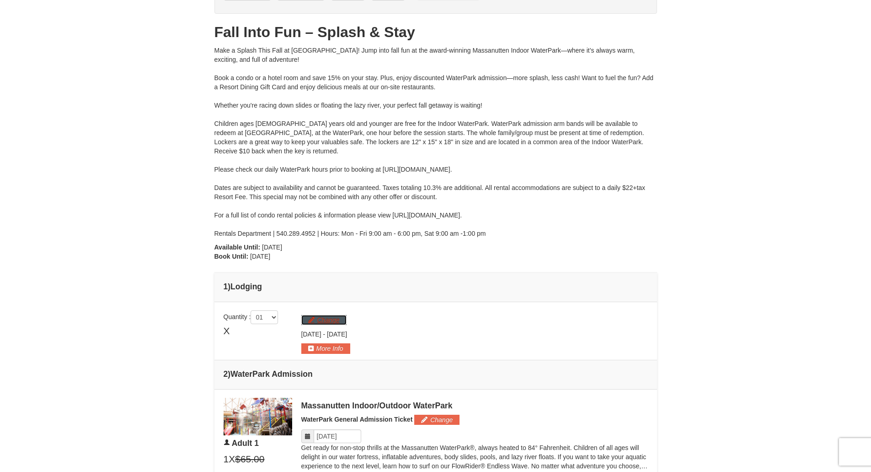
click at [313, 318] on button "Change" at bounding box center [323, 320] width 45 height 10
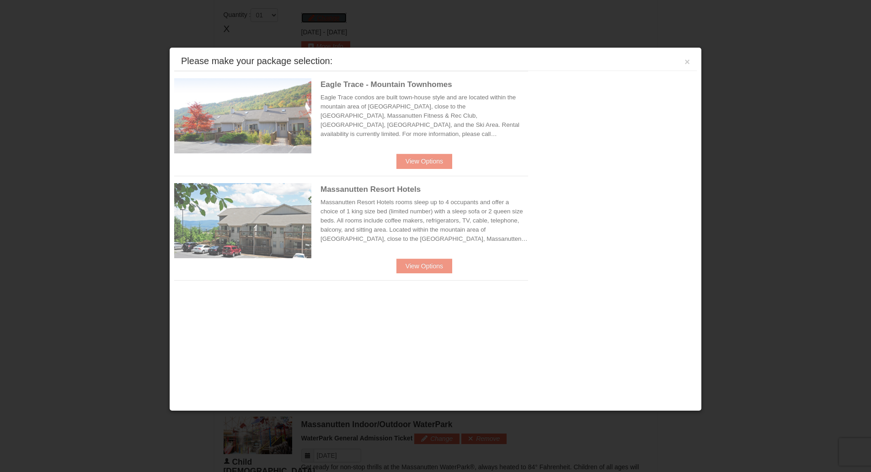
scroll to position [392, 0]
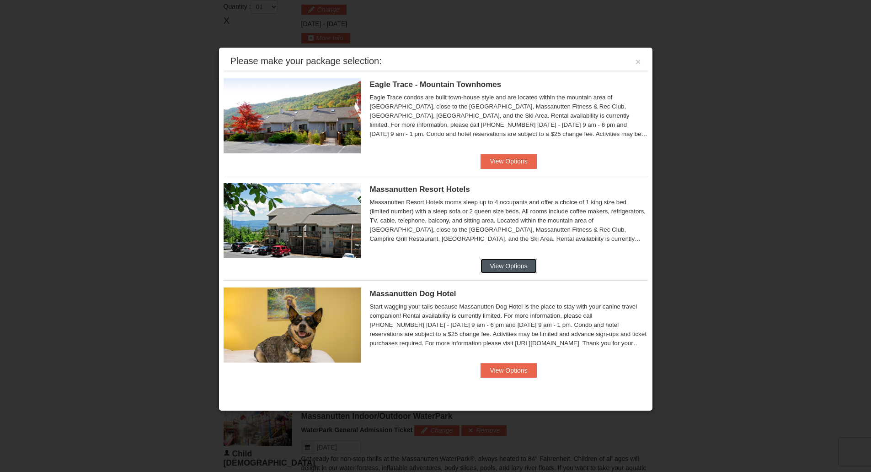
click at [510, 265] on button "View Options" at bounding box center [509, 265] width 56 height 15
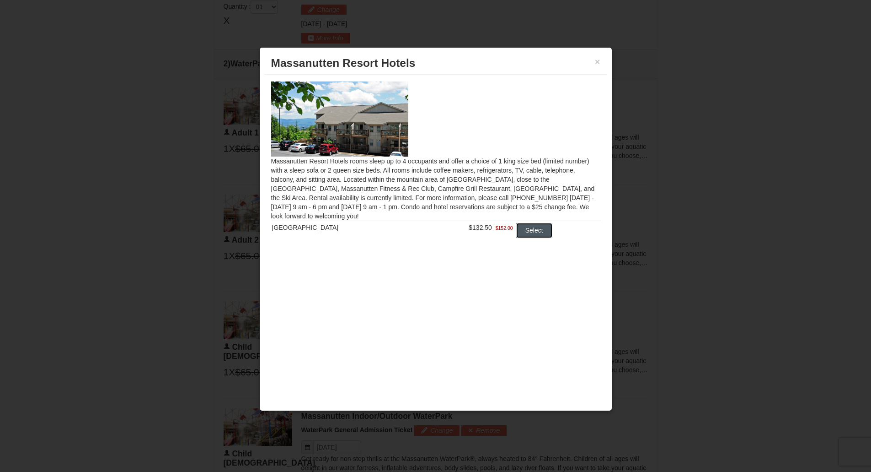
click at [531, 231] on button "Select" at bounding box center [534, 230] width 36 height 15
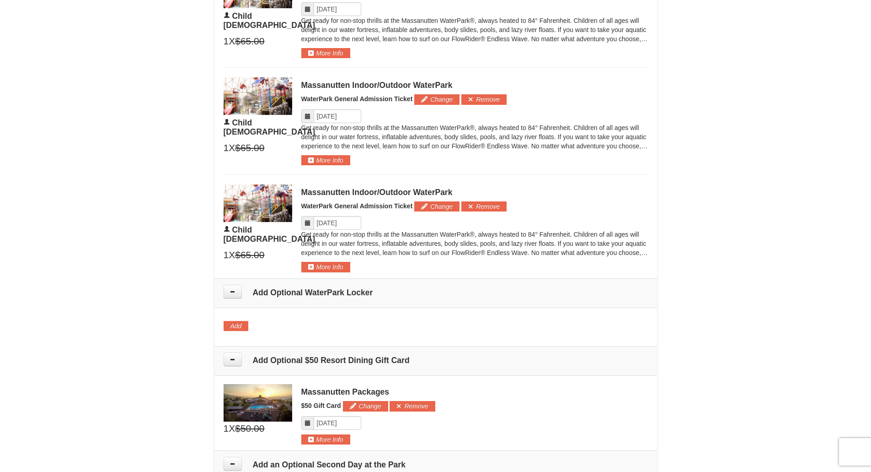
scroll to position [895, 0]
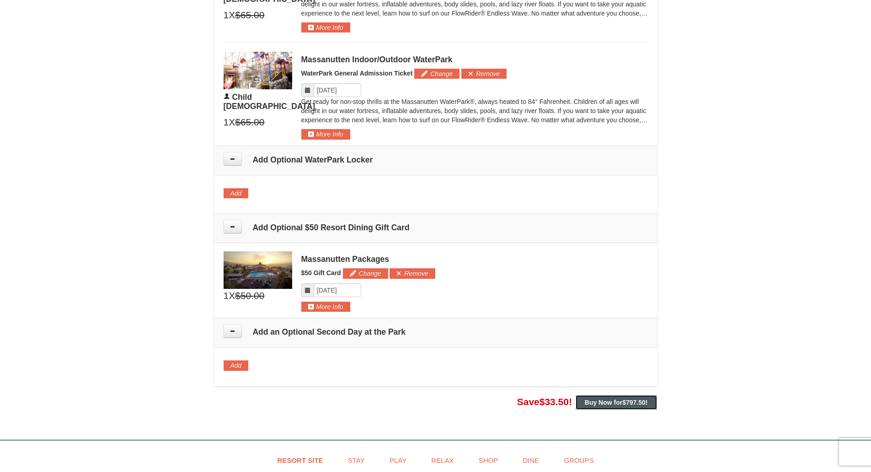
click at [623, 402] on span "$797.50" at bounding box center [633, 401] width 23 height 7
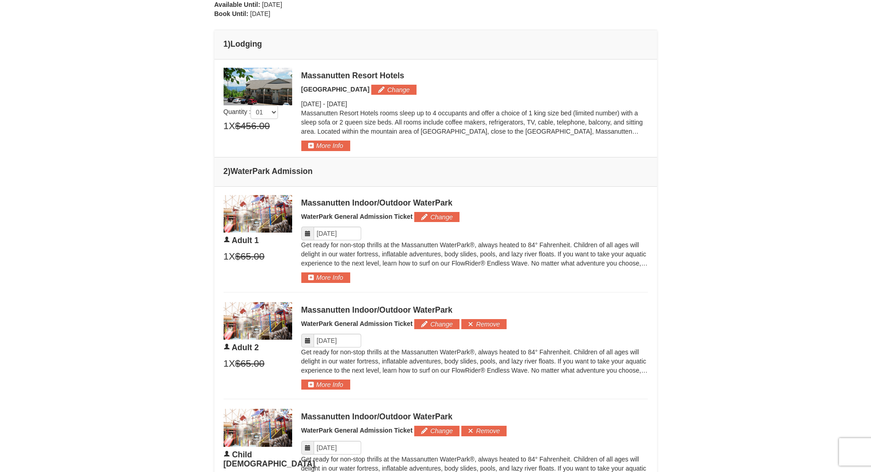
scroll to position [163, 0]
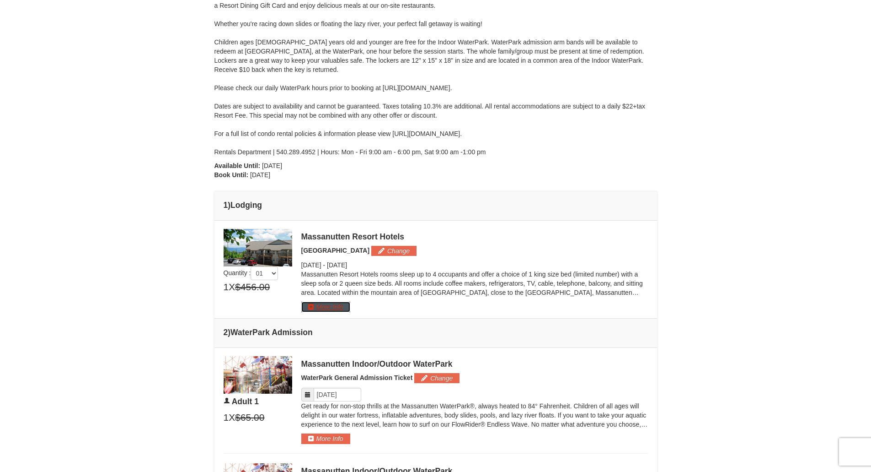
click at [337, 308] on button "More Info" at bounding box center [325, 306] width 49 height 10
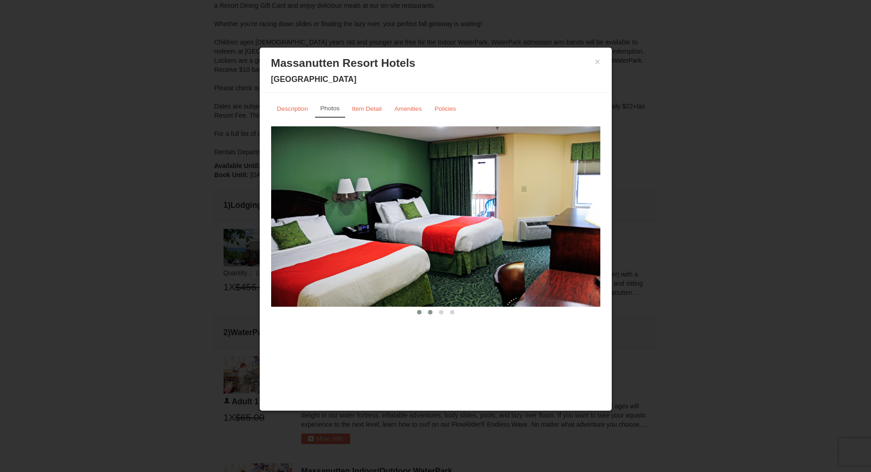
click at [428, 311] on span at bounding box center [430, 312] width 5 height 5
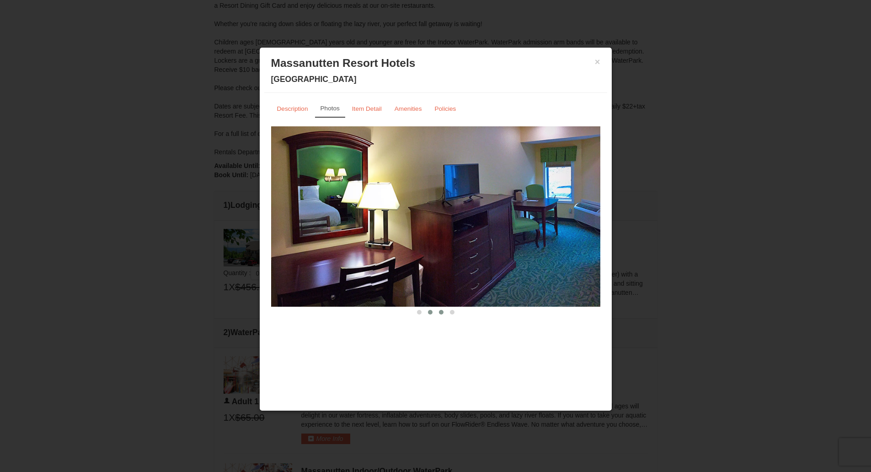
click at [439, 311] on span at bounding box center [441, 312] width 5 height 5
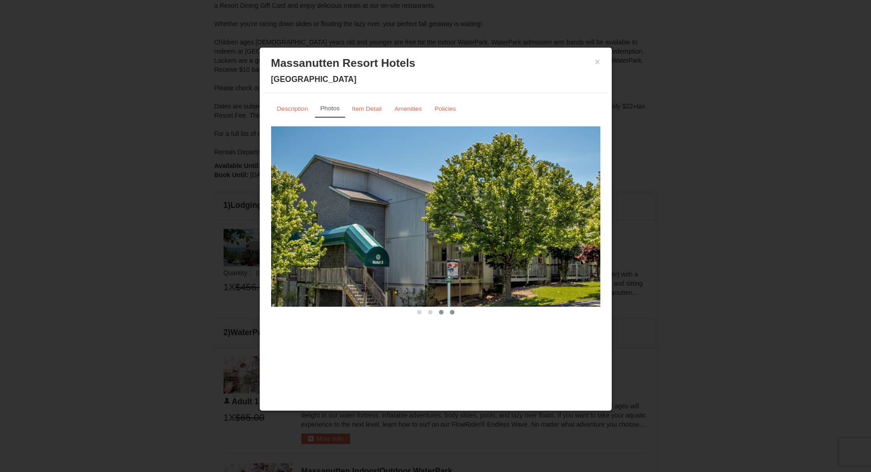
click at [452, 312] on span at bounding box center [452, 312] width 5 height 5
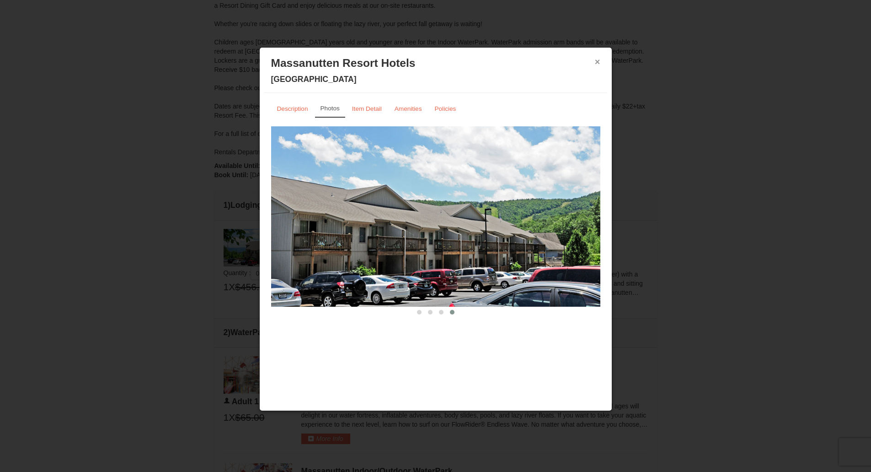
click at [597, 64] on button "×" at bounding box center [597, 61] width 5 height 9
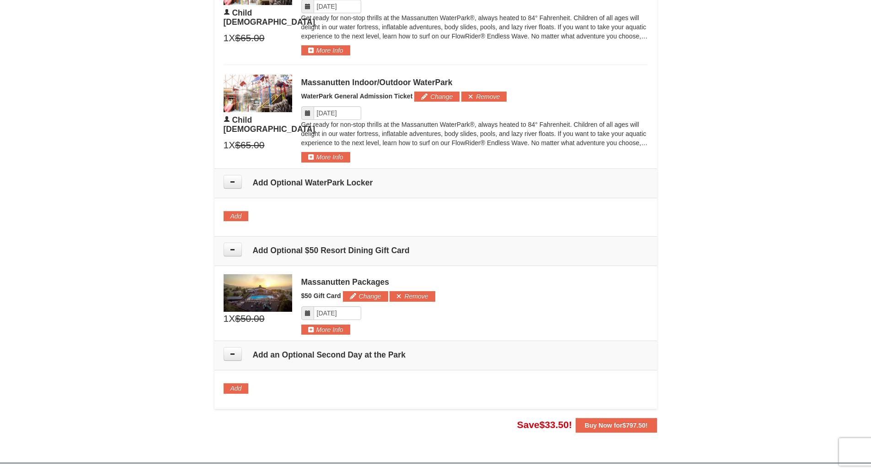
scroll to position [940, 0]
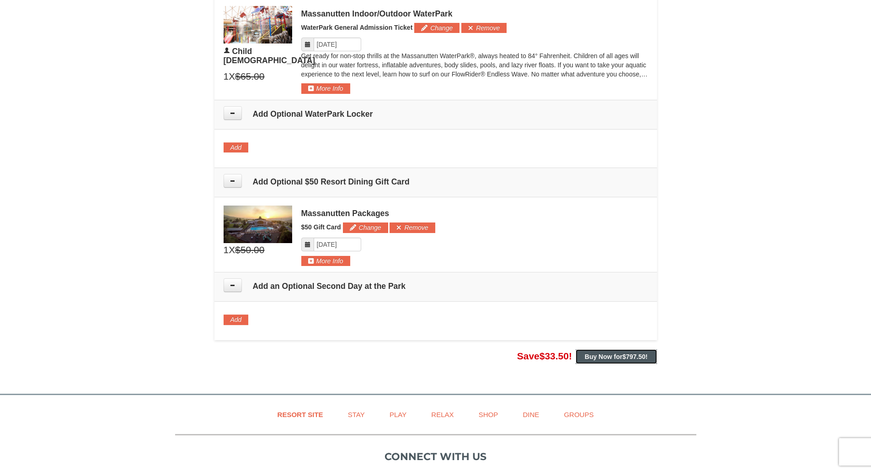
click at [630, 354] on span "$797.50" at bounding box center [633, 356] width 23 height 7
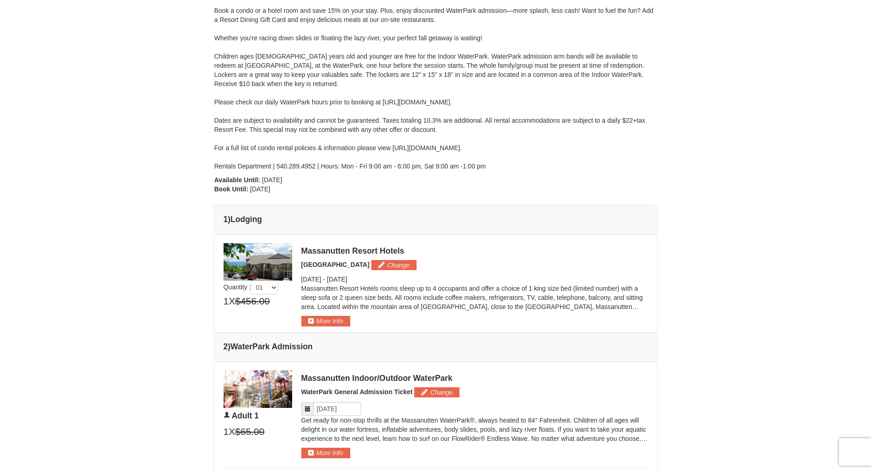
scroll to position [0, 0]
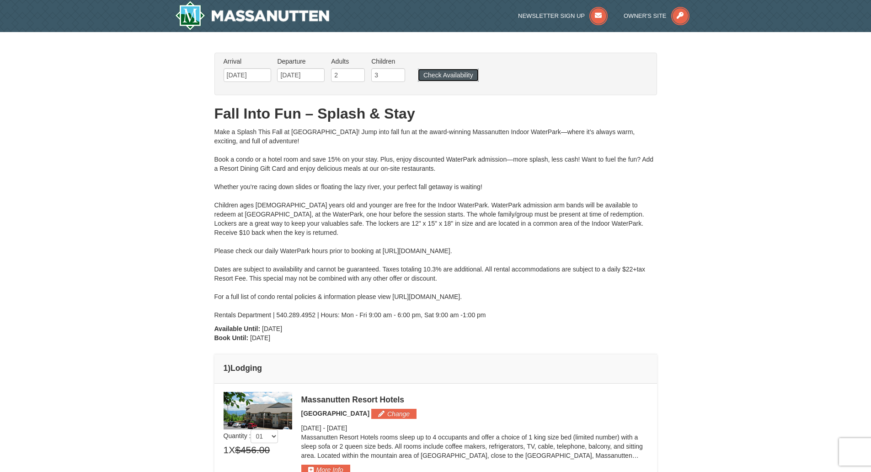
click at [456, 75] on button "Check Availability" at bounding box center [448, 75] width 61 height 13
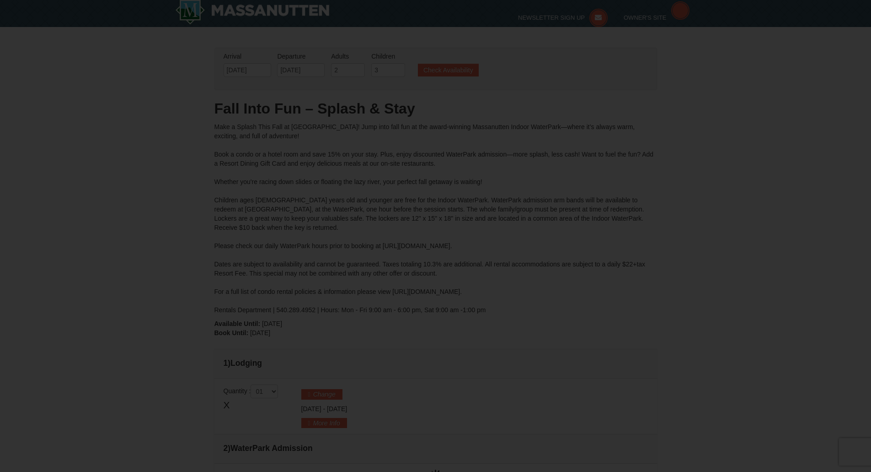
type input "[DATE]"
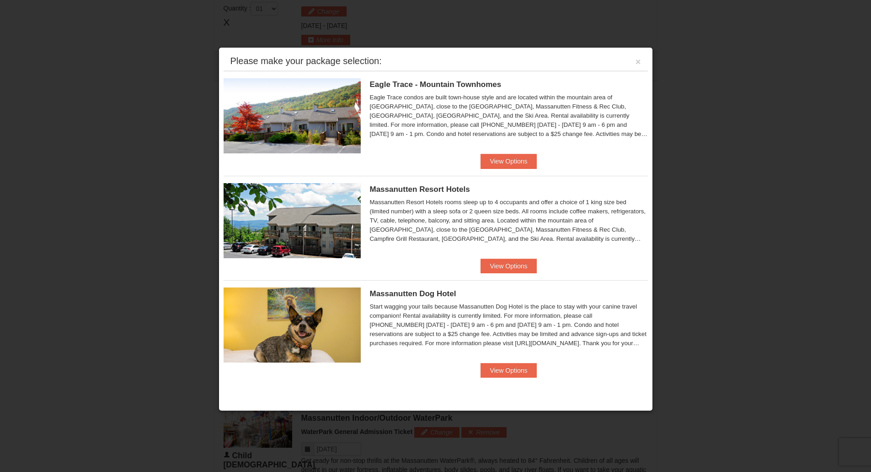
scroll to position [390, 0]
click at [505, 266] on button "View Options" at bounding box center [509, 265] width 56 height 15
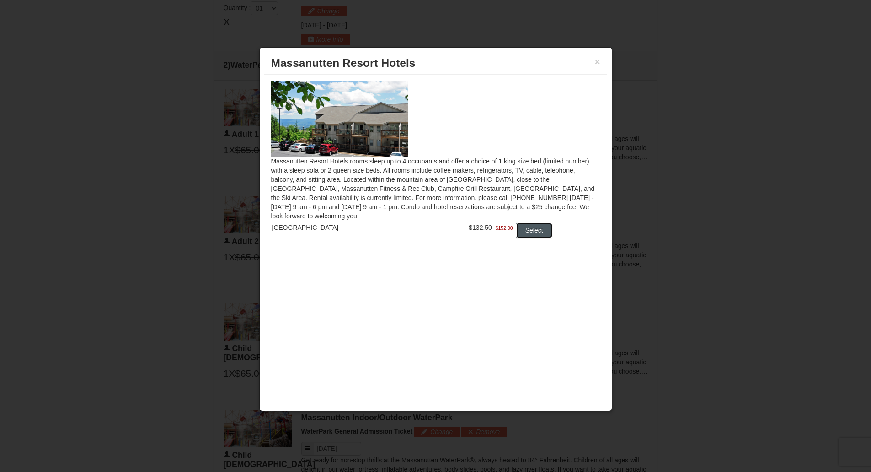
click at [527, 232] on button "Select" at bounding box center [534, 230] width 36 height 15
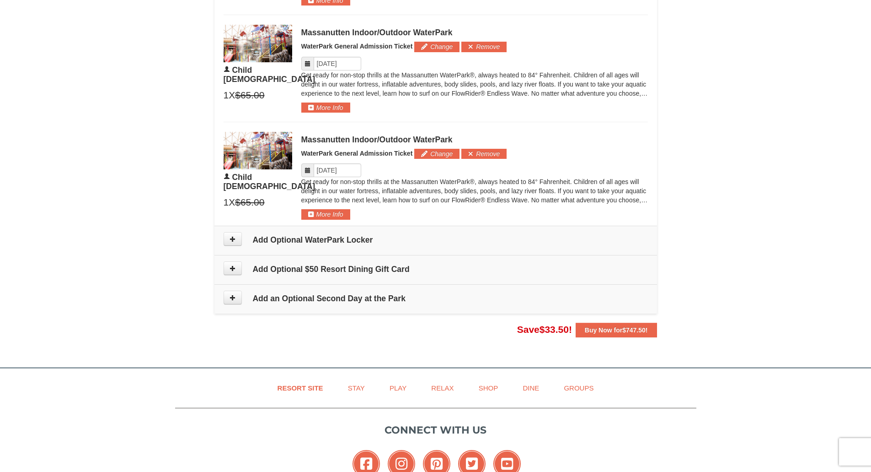
scroll to position [823, 0]
